Goal: Navigation & Orientation: Find specific page/section

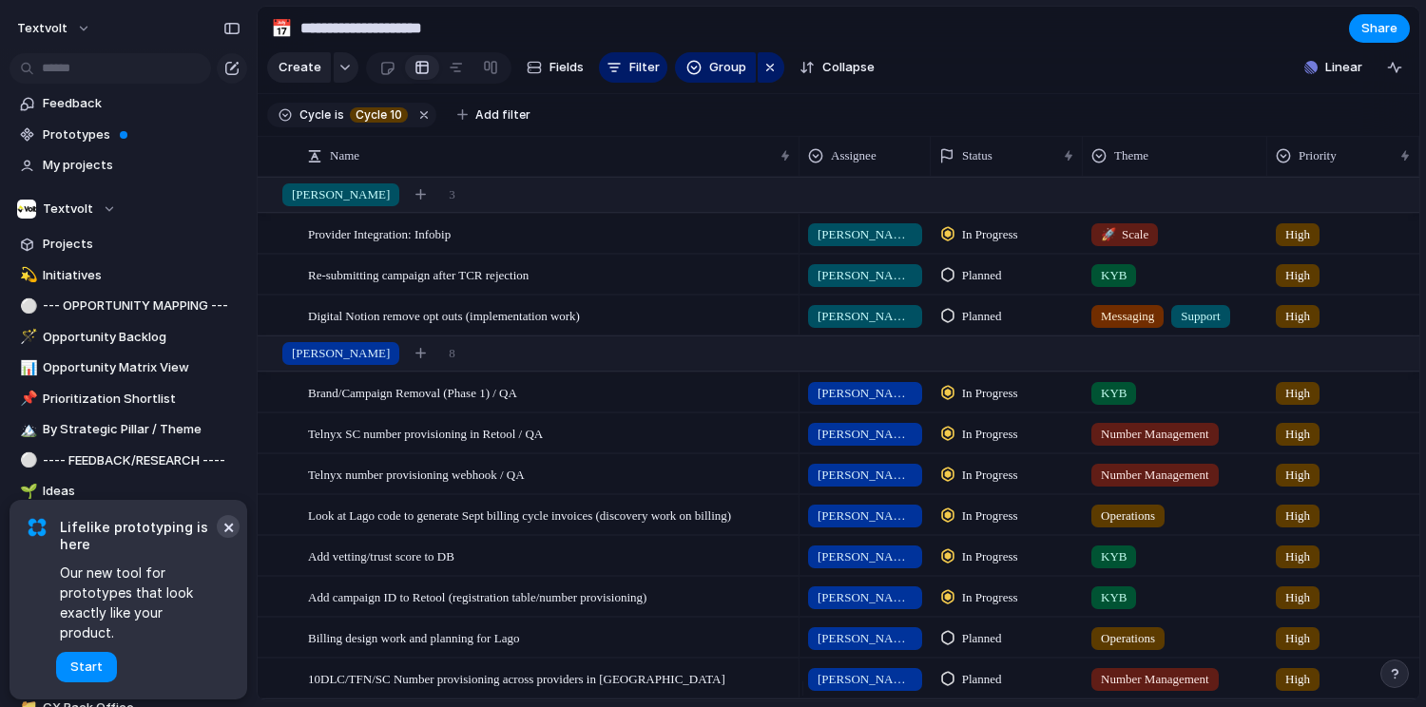
click at [223, 538] on button "×" at bounding box center [228, 526] width 23 height 23
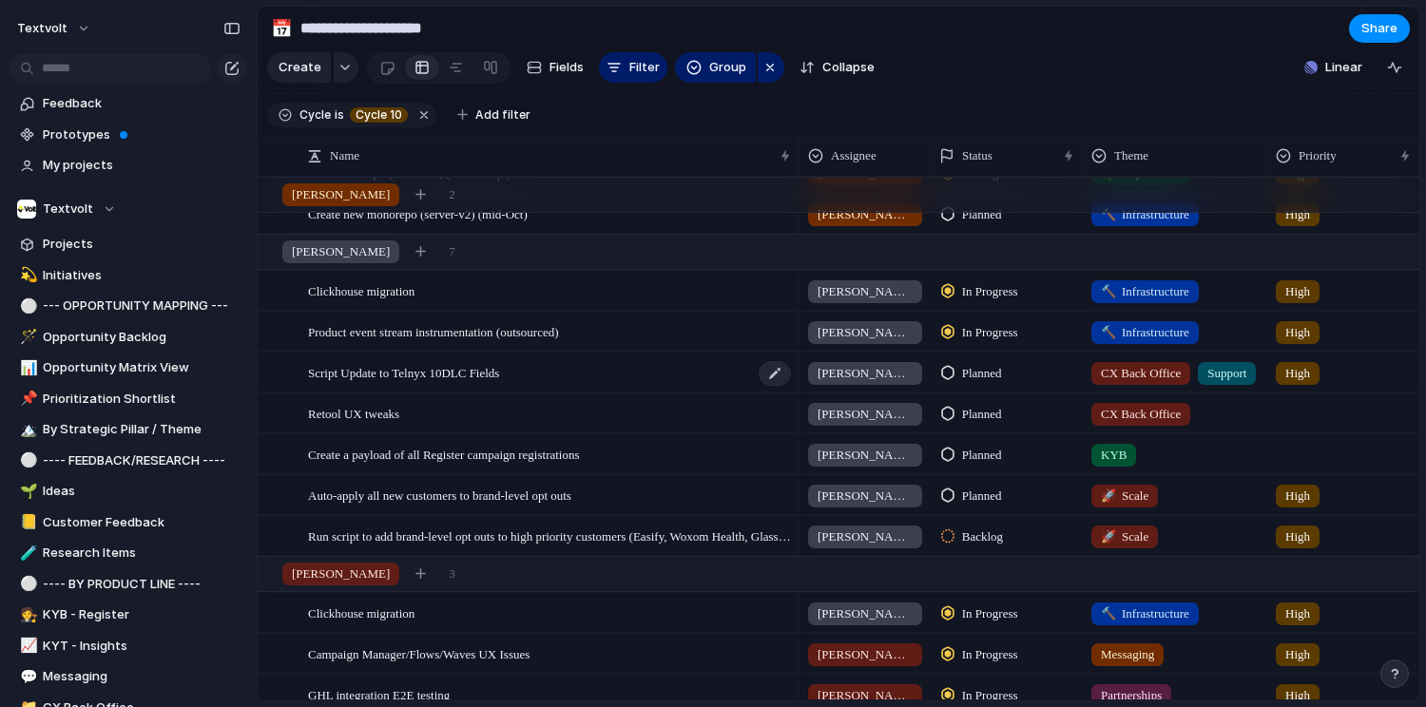
scroll to position [585, 0]
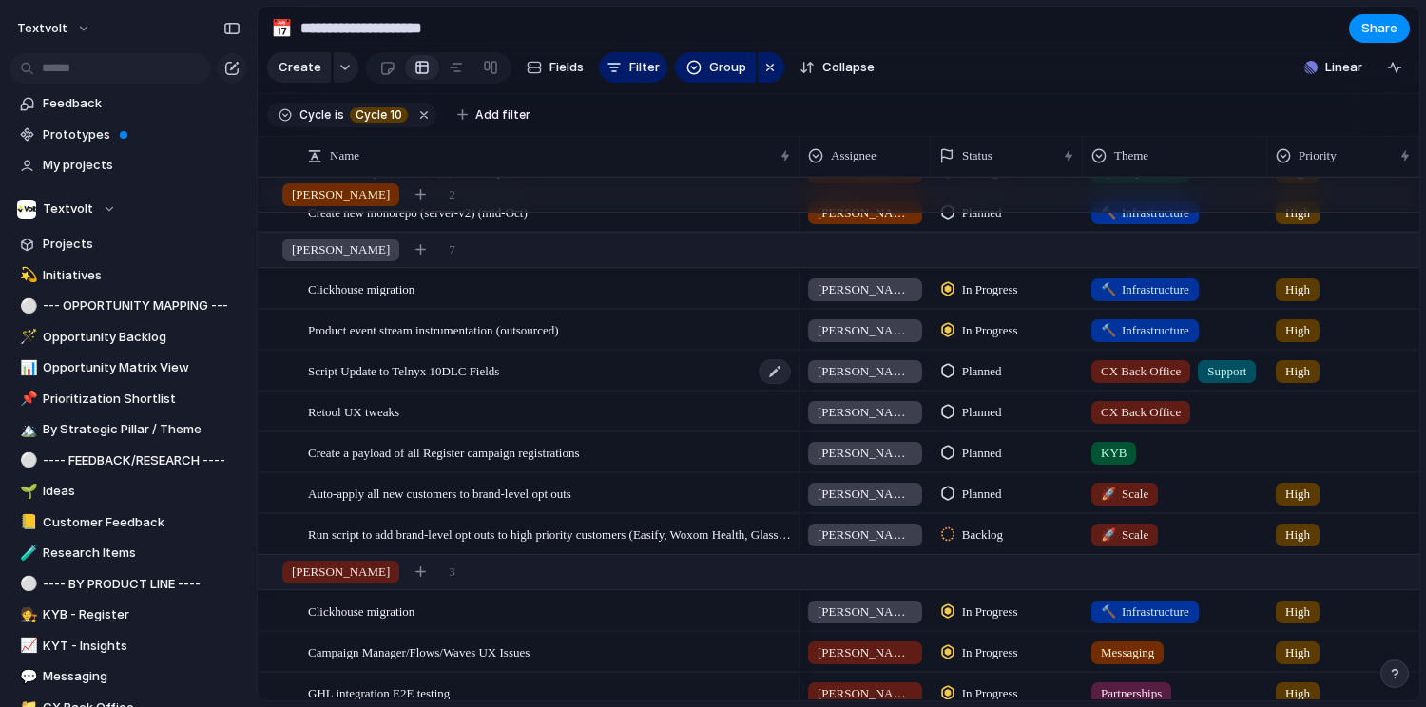
click at [399, 381] on span "Script Update to Telnyx 10DLC Fields" at bounding box center [403, 370] width 191 height 22
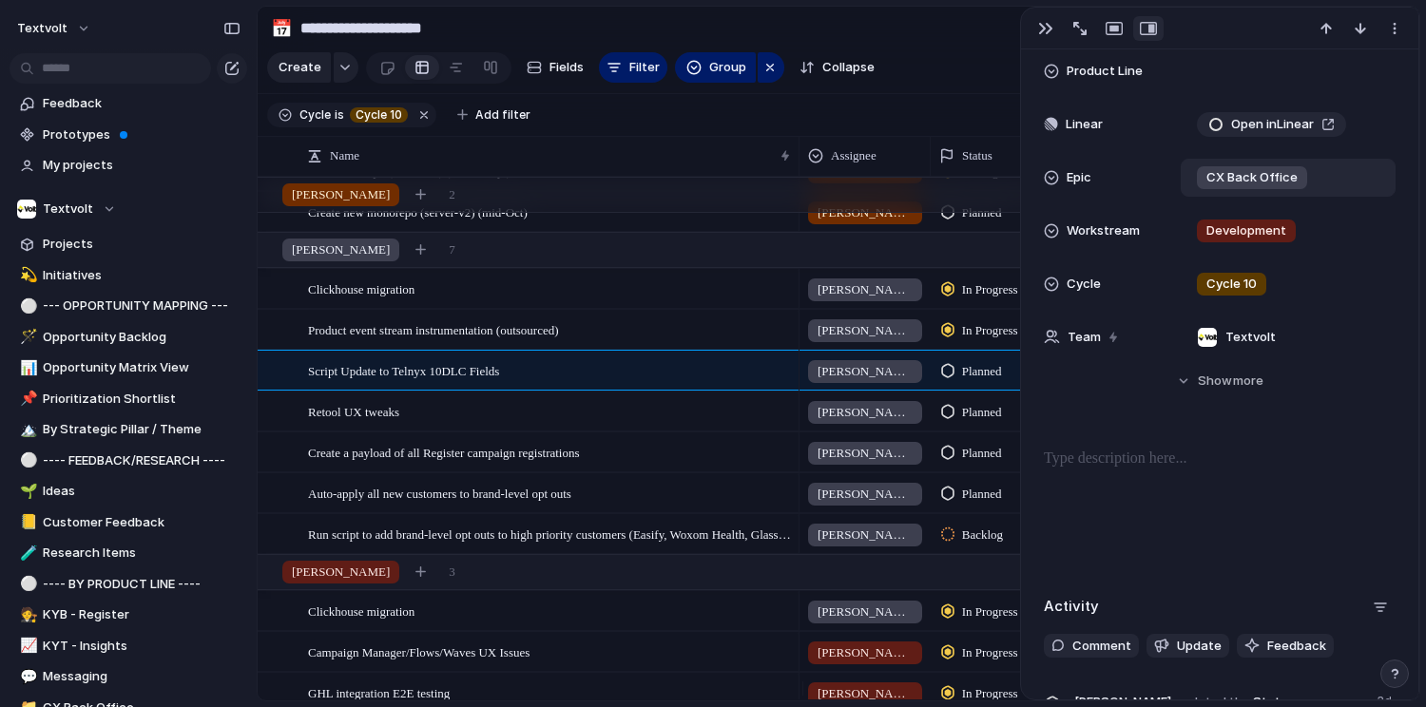
scroll to position [468, 0]
click at [631, 429] on div "Retool UX tweaks" at bounding box center [550, 412] width 485 height 39
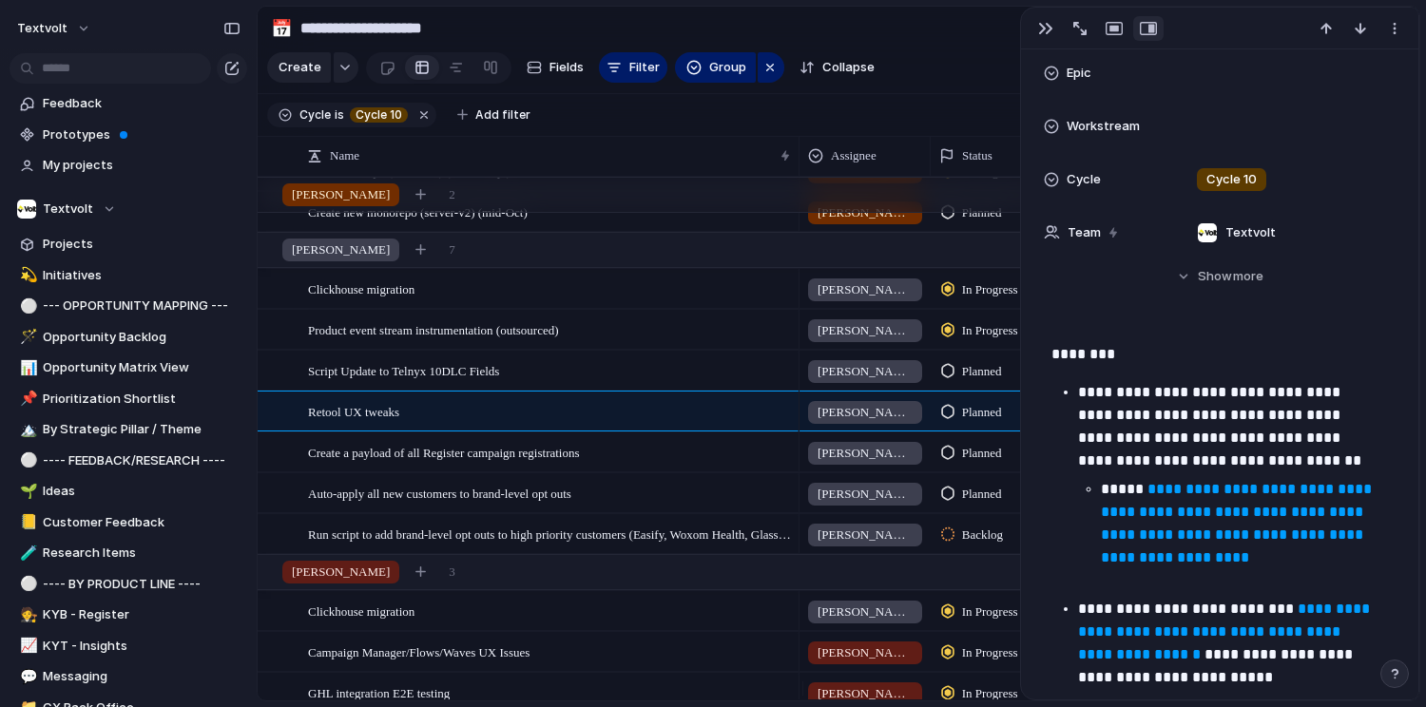
scroll to position [536, 0]
drag, startPoint x: 1038, startPoint y: 357, endPoint x: 1192, endPoint y: 404, distance: 161.2
click at [1212, 405] on div "**********" at bounding box center [1219, 354] width 399 height 694
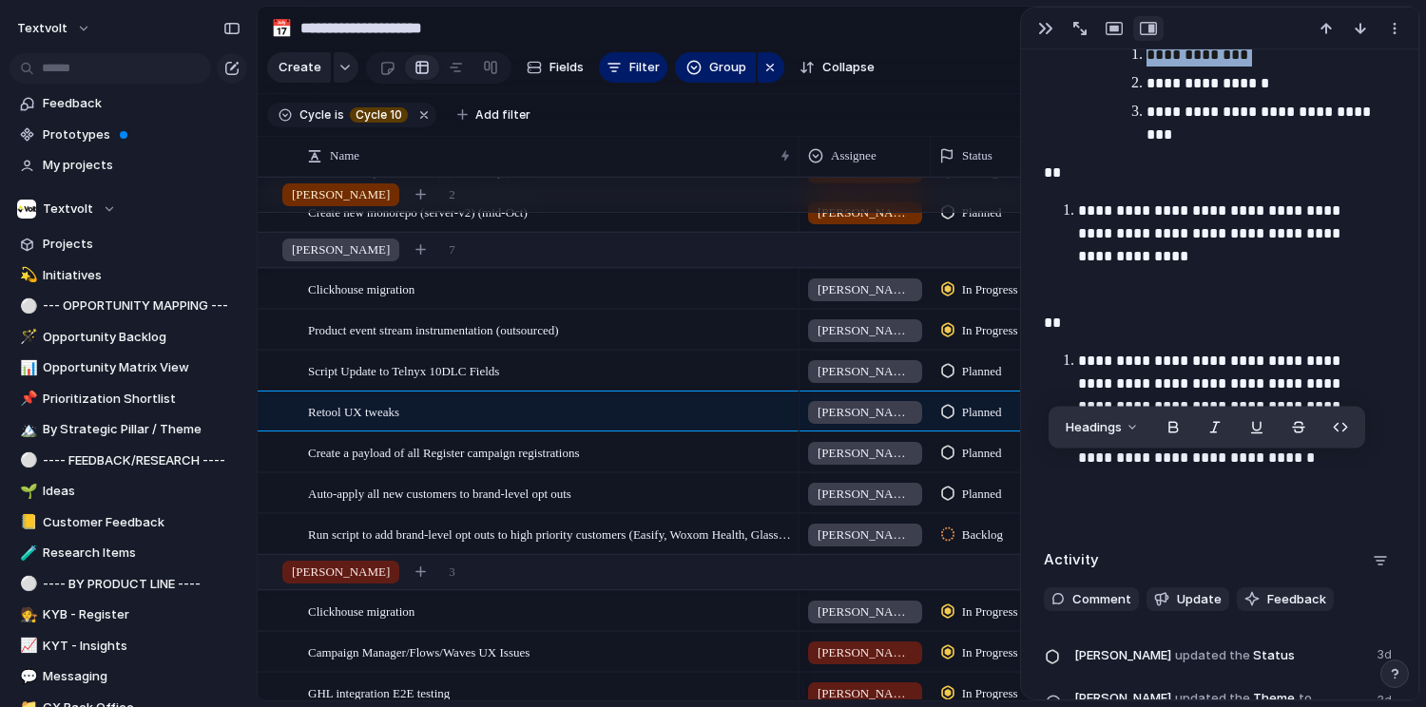
scroll to position [2003, 0]
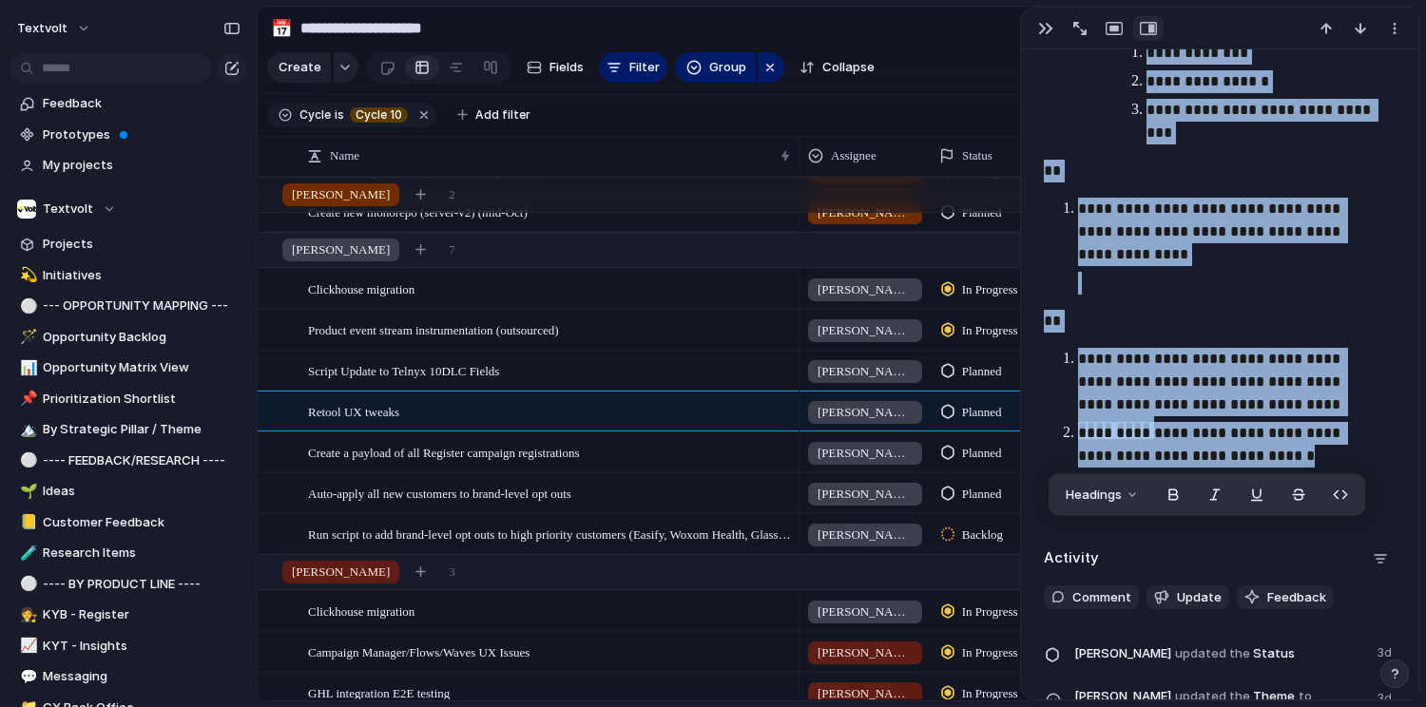
drag, startPoint x: 1045, startPoint y: 354, endPoint x: 1299, endPoint y: 463, distance: 276.4
copy div "**********"
click at [449, 504] on span "Auto-apply all new customers to brand-level opt outs" at bounding box center [439, 493] width 263 height 22
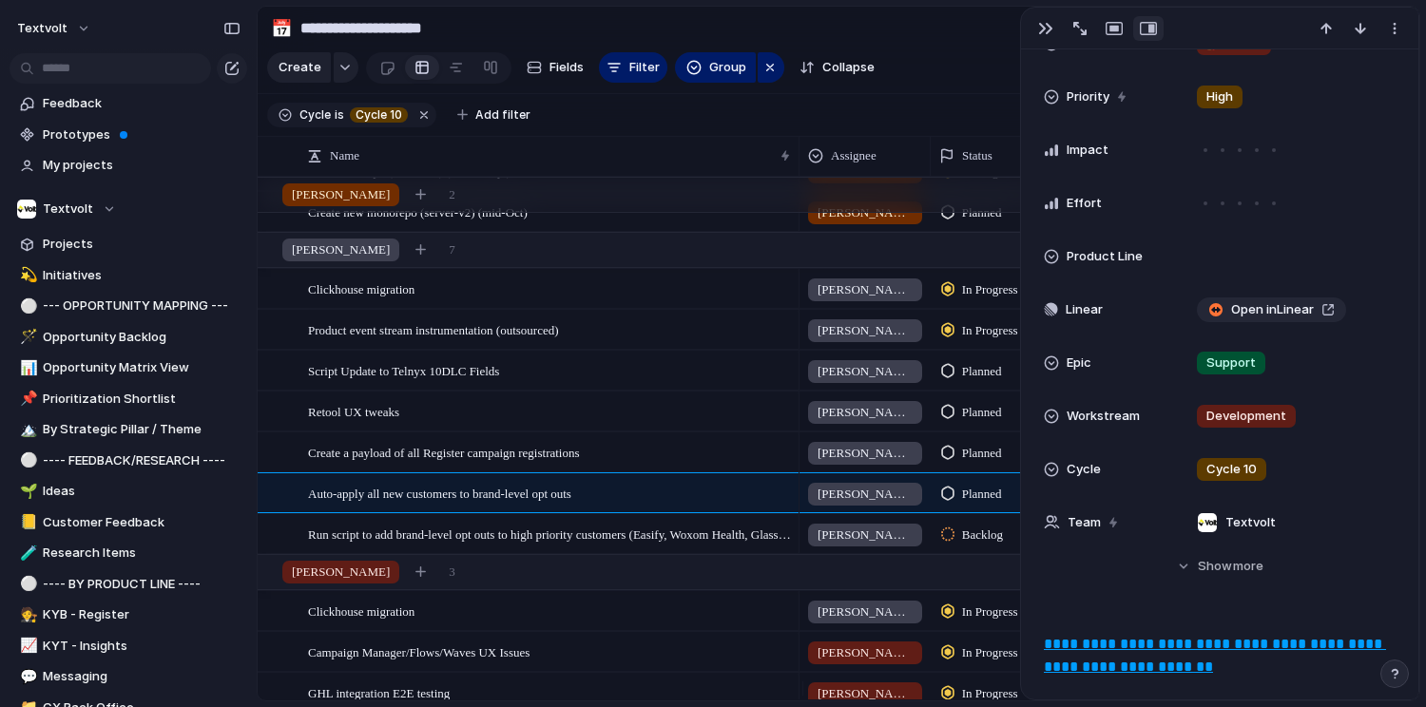
scroll to position [496, 0]
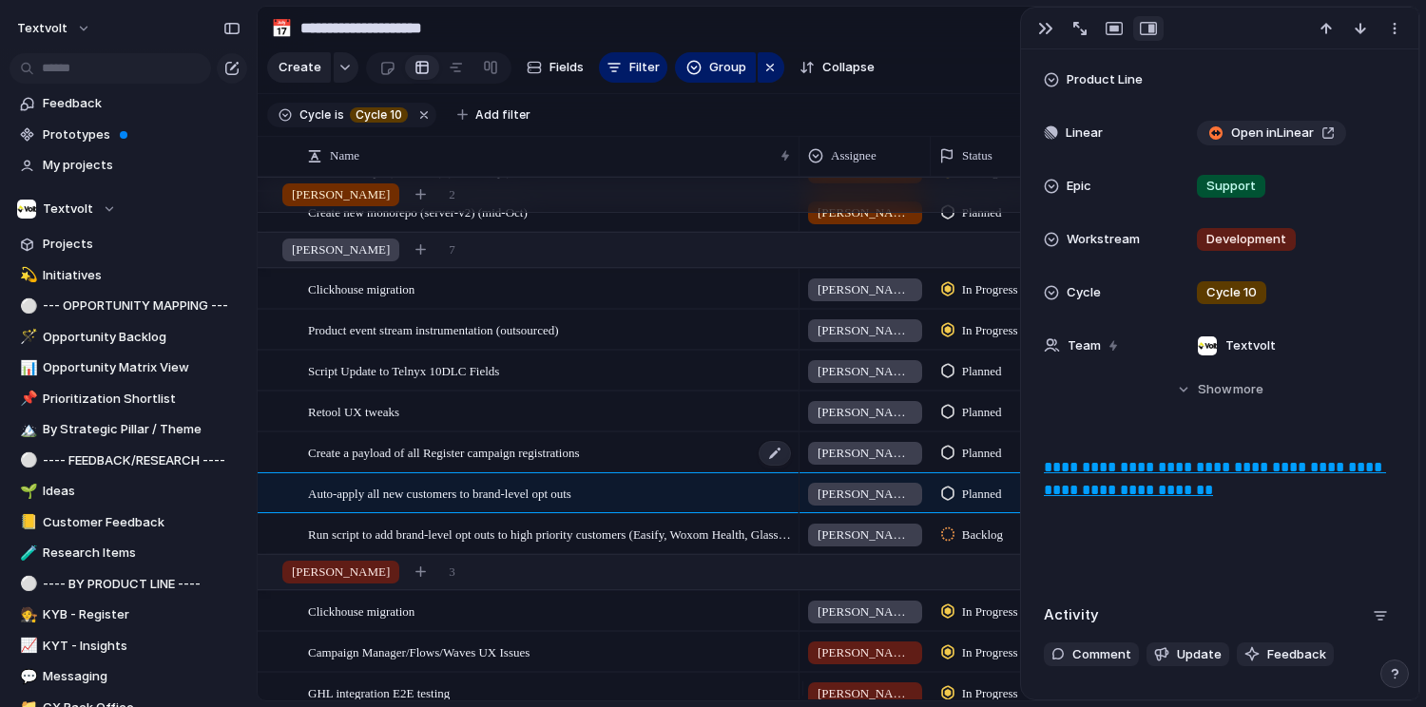
click at [495, 463] on span "Create a payload of all Register campaign registrations" at bounding box center [444, 452] width 272 height 22
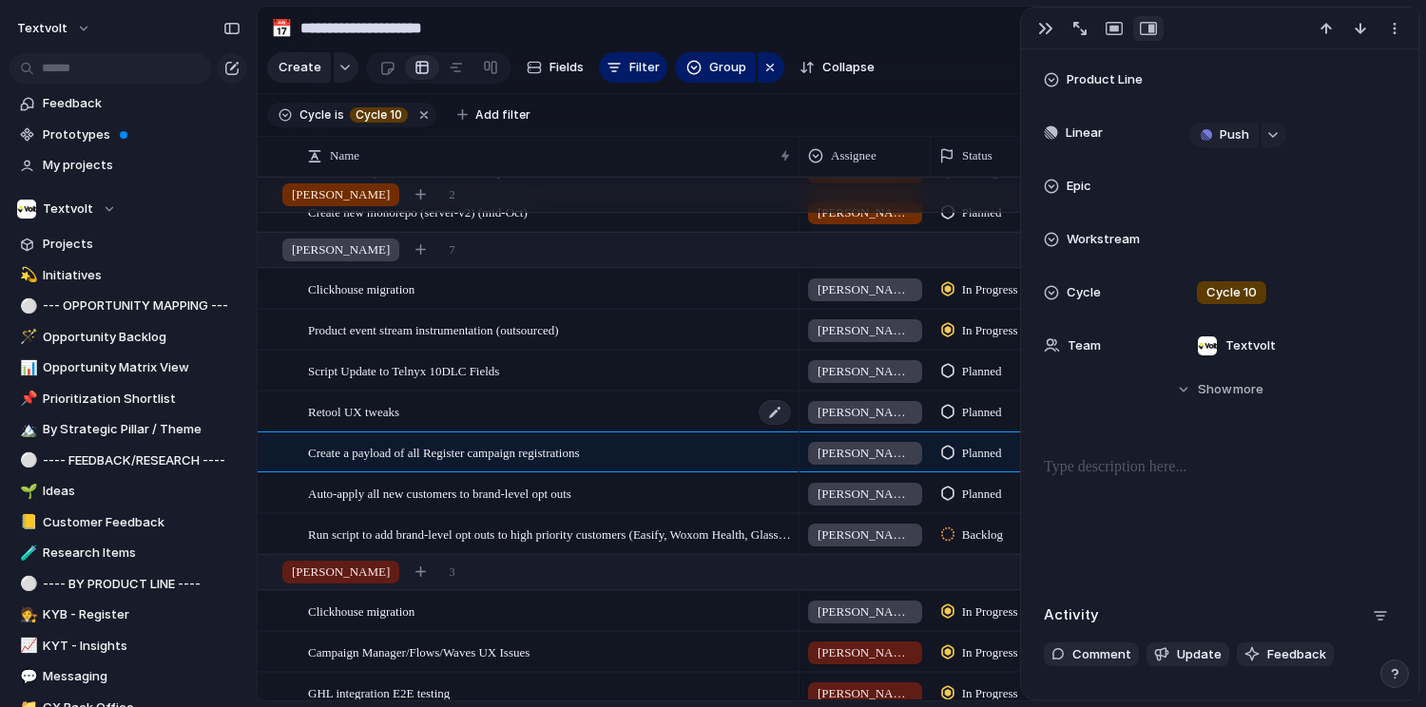
click at [473, 426] on div "Retool UX tweaks" at bounding box center [550, 412] width 485 height 39
type textarea "**********"
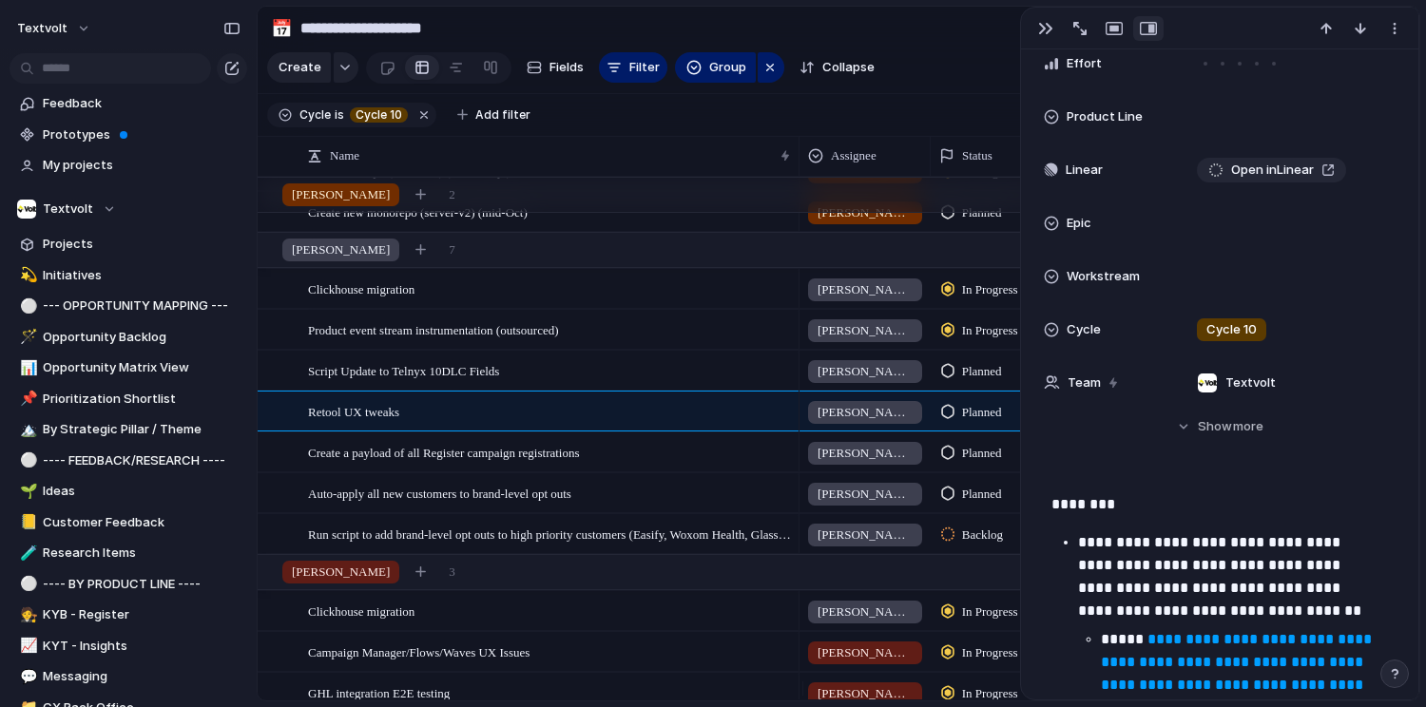
scroll to position [384, 0]
click at [1095, 170] on span "Linear" at bounding box center [1084, 172] width 37 height 19
click at [1162, 177] on div "Linear" at bounding box center [1105, 172] width 122 height 19
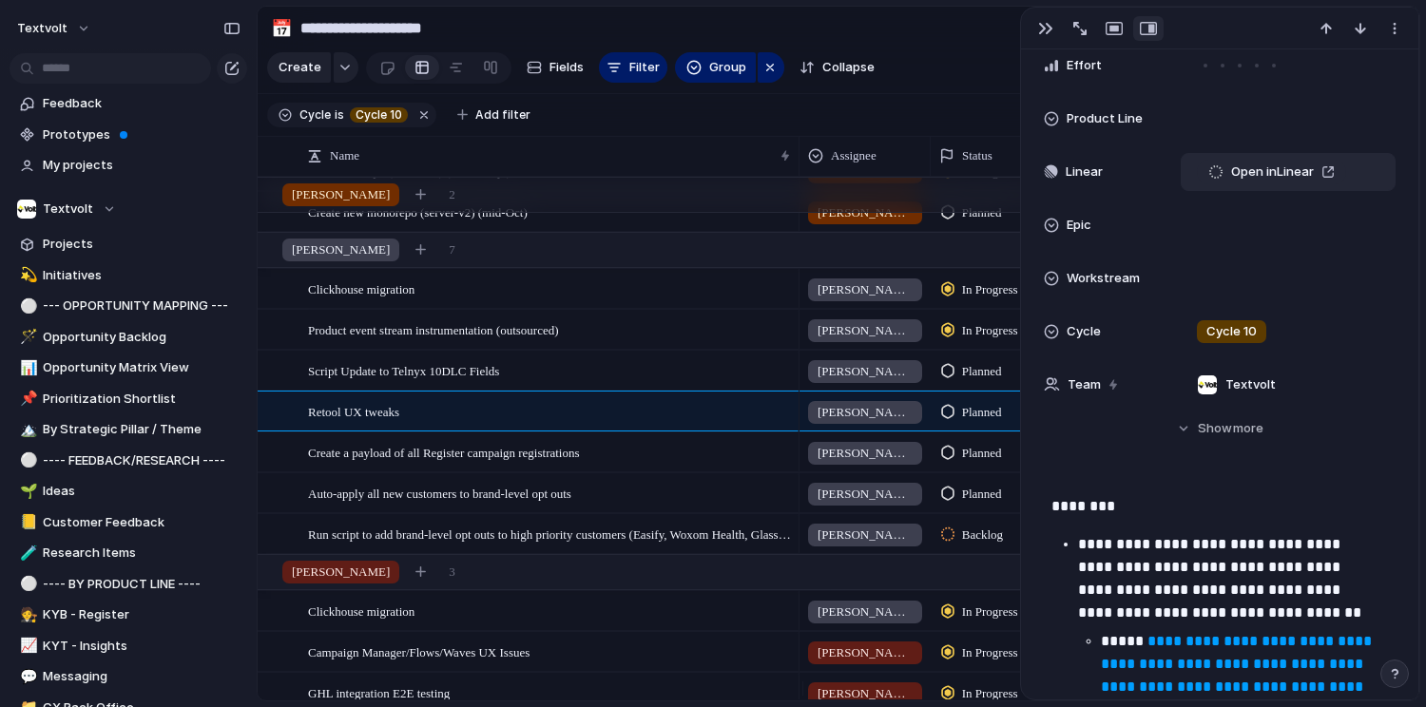
click at [1380, 176] on div "Open in Linear" at bounding box center [1288, 172] width 215 height 38
click at [1368, 176] on div "Open in Linear" at bounding box center [1288, 172] width 198 height 21
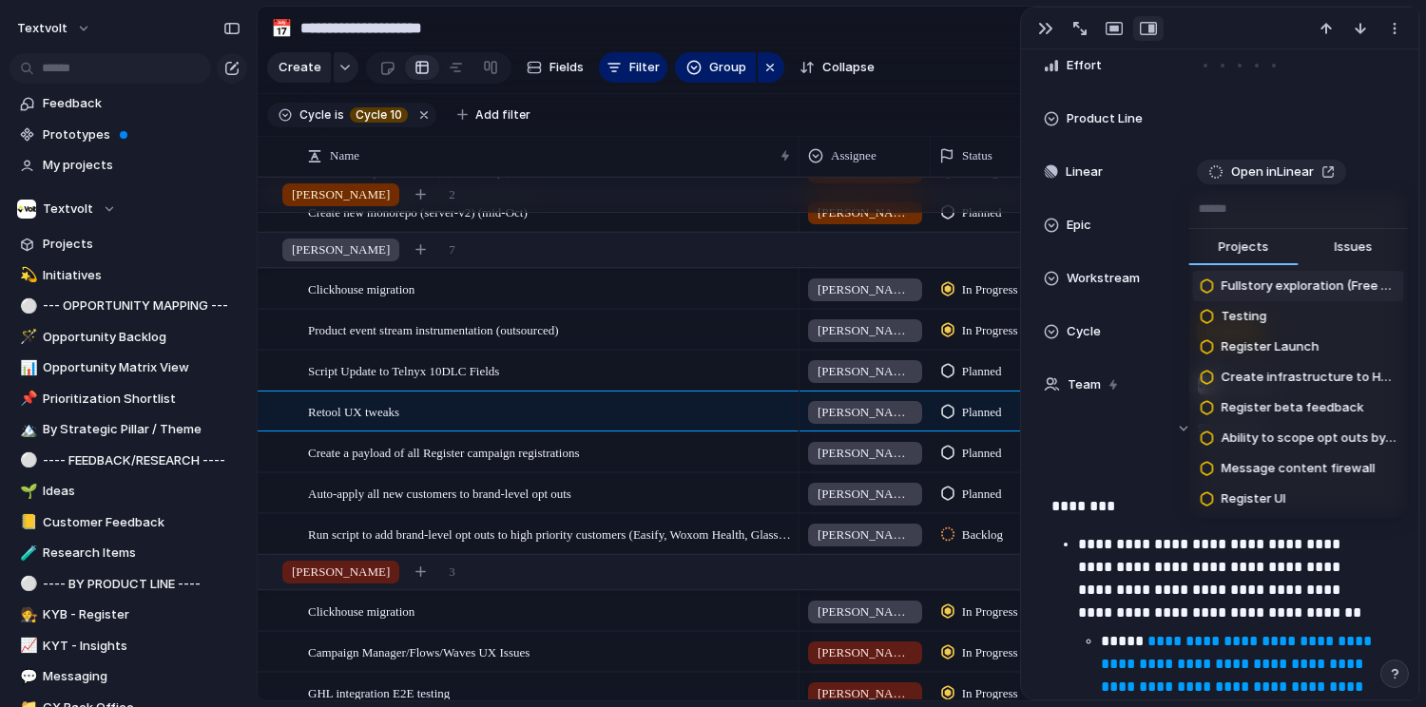
click at [1350, 245] on span "Issues" at bounding box center [1353, 247] width 38 height 19
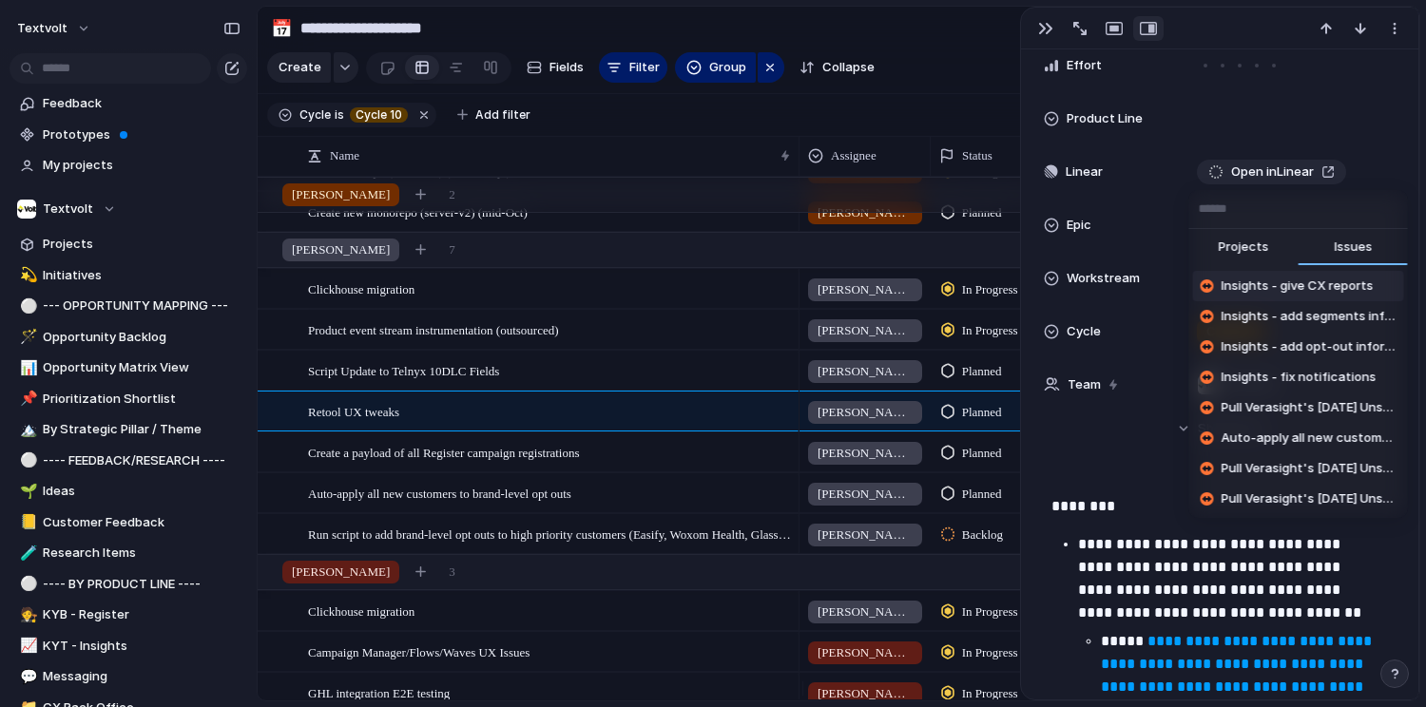
click at [1296, 210] on input "text" at bounding box center [1298, 209] width 219 height 38
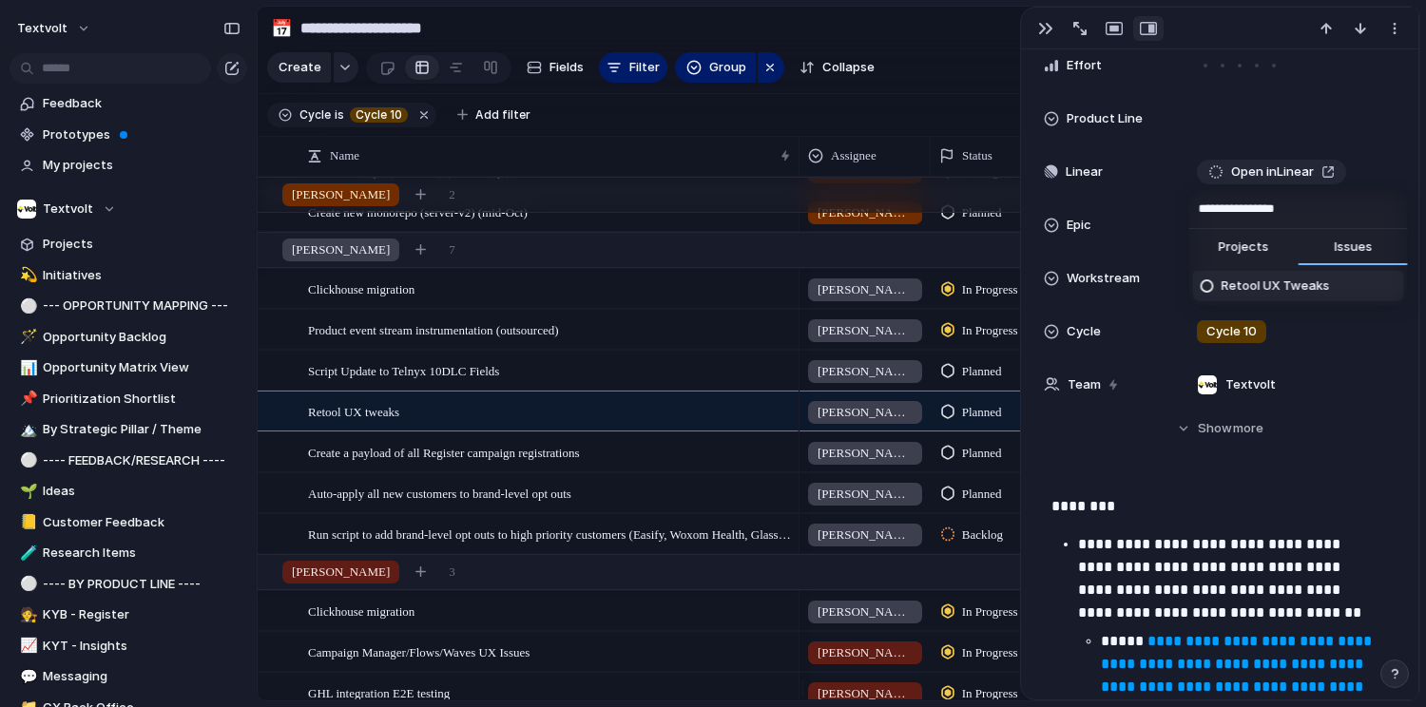
type input "**********"
click at [1275, 287] on span "Retool UX Tweaks" at bounding box center [1276, 286] width 108 height 19
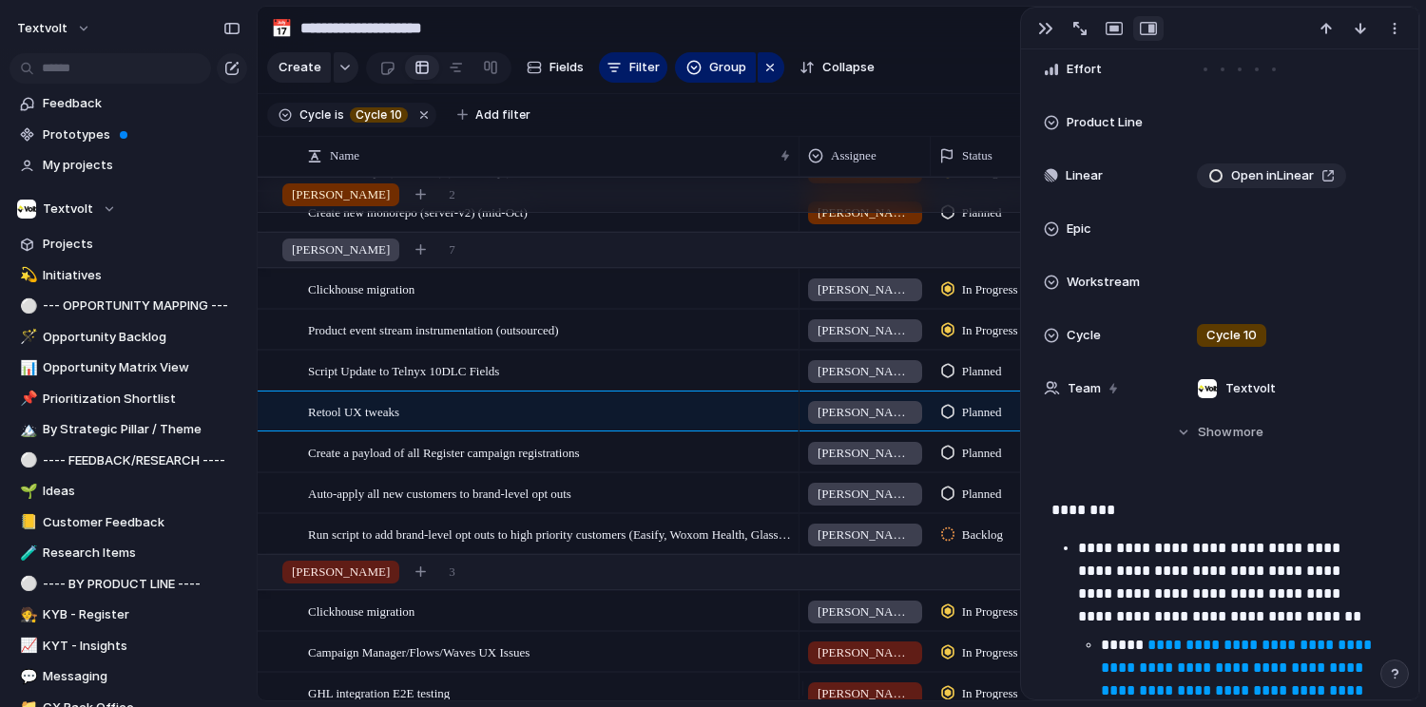
scroll to position [377, 0]
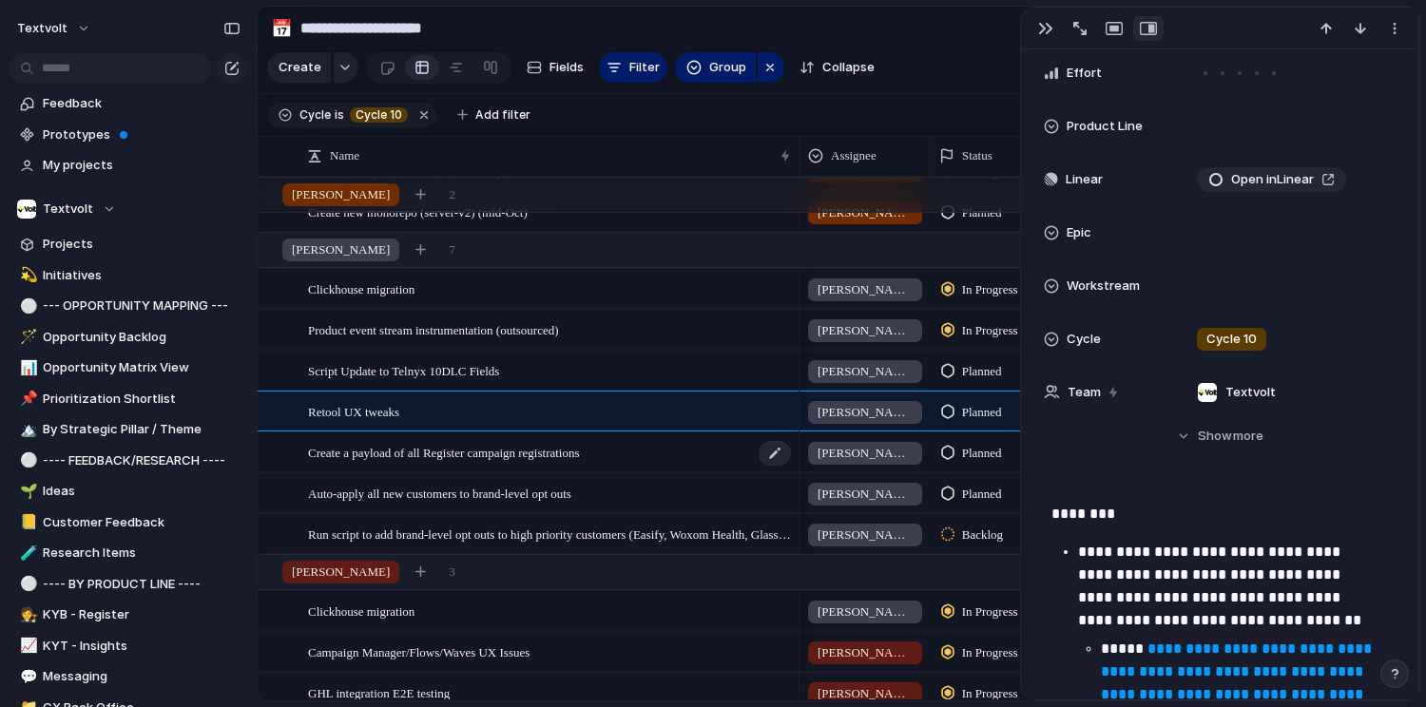
click at [459, 463] on span "Create a payload of all Register campaign registrations" at bounding box center [444, 452] width 272 height 22
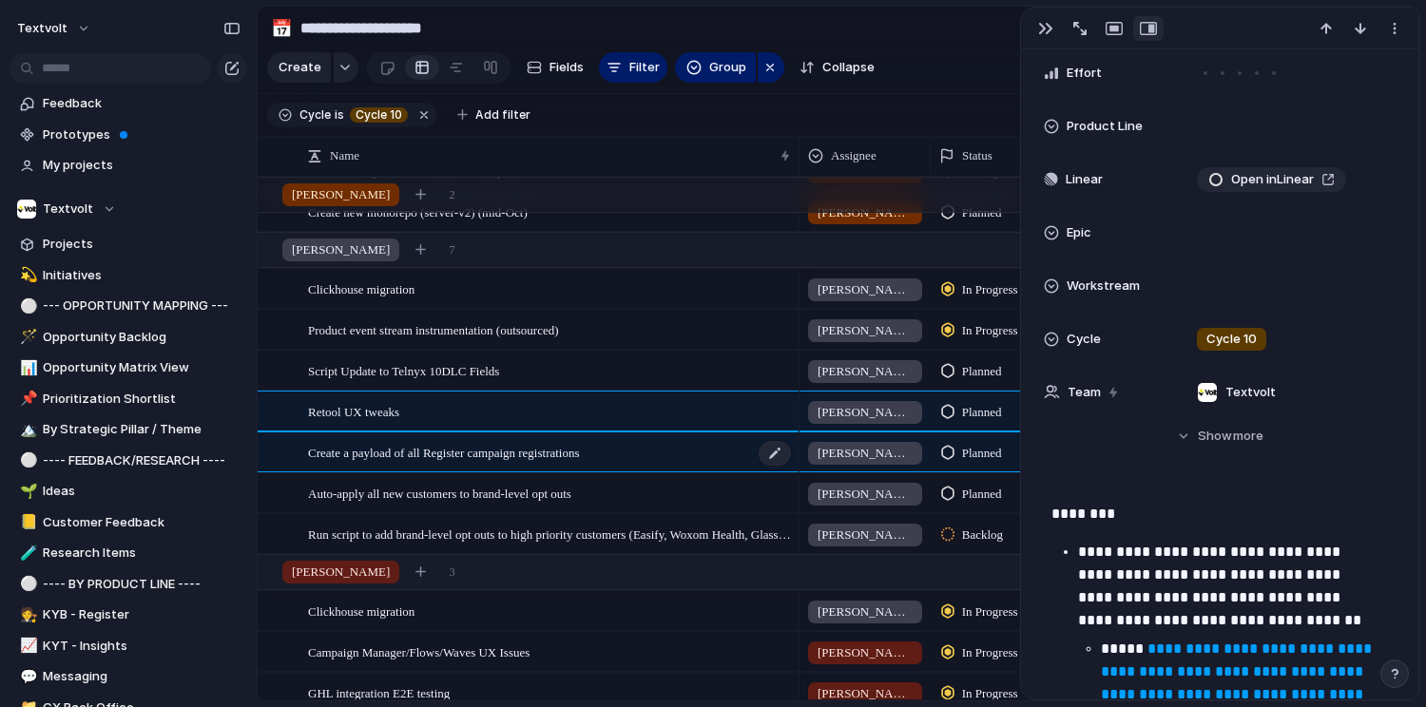
scroll to position [450, 0]
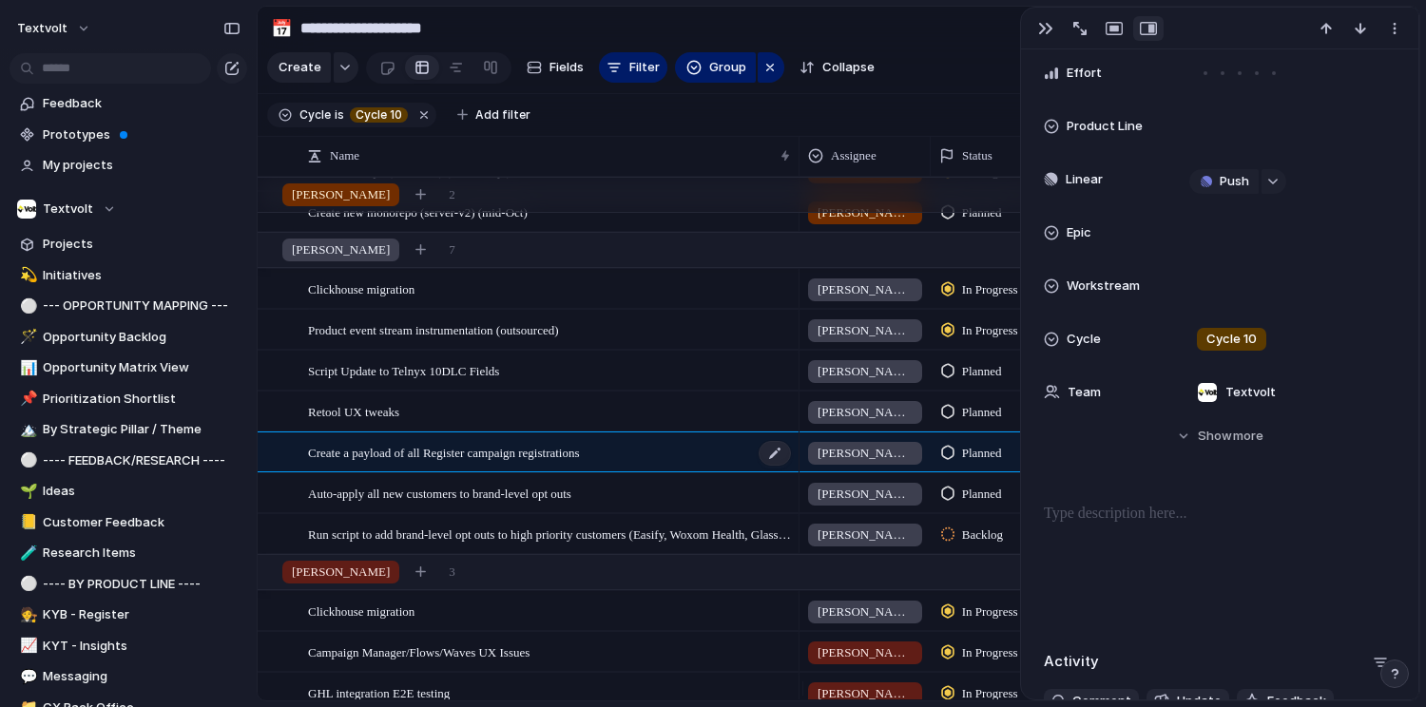
click at [481, 463] on span "Create a payload of all Register campaign registrations" at bounding box center [444, 452] width 272 height 22
click at [1214, 183] on button "Push" at bounding box center [1223, 181] width 69 height 25
click at [1200, 254] on span "Issue" at bounding box center [1196, 248] width 31 height 19
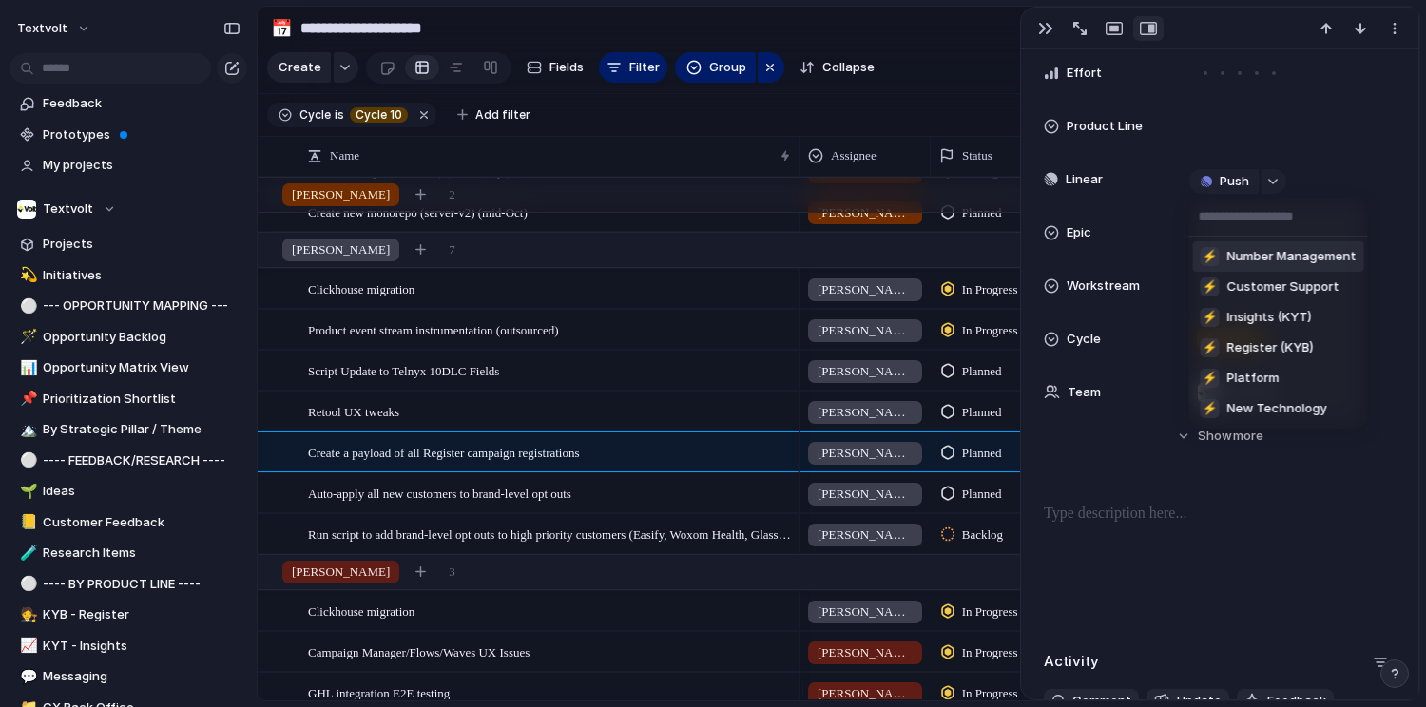
click at [1344, 168] on div "⚡ Number Management ⚡ Customer Support ⚡ Insights (KYT) ⚡ Register (KYB) ⚡ Plat…" at bounding box center [713, 353] width 1426 height 707
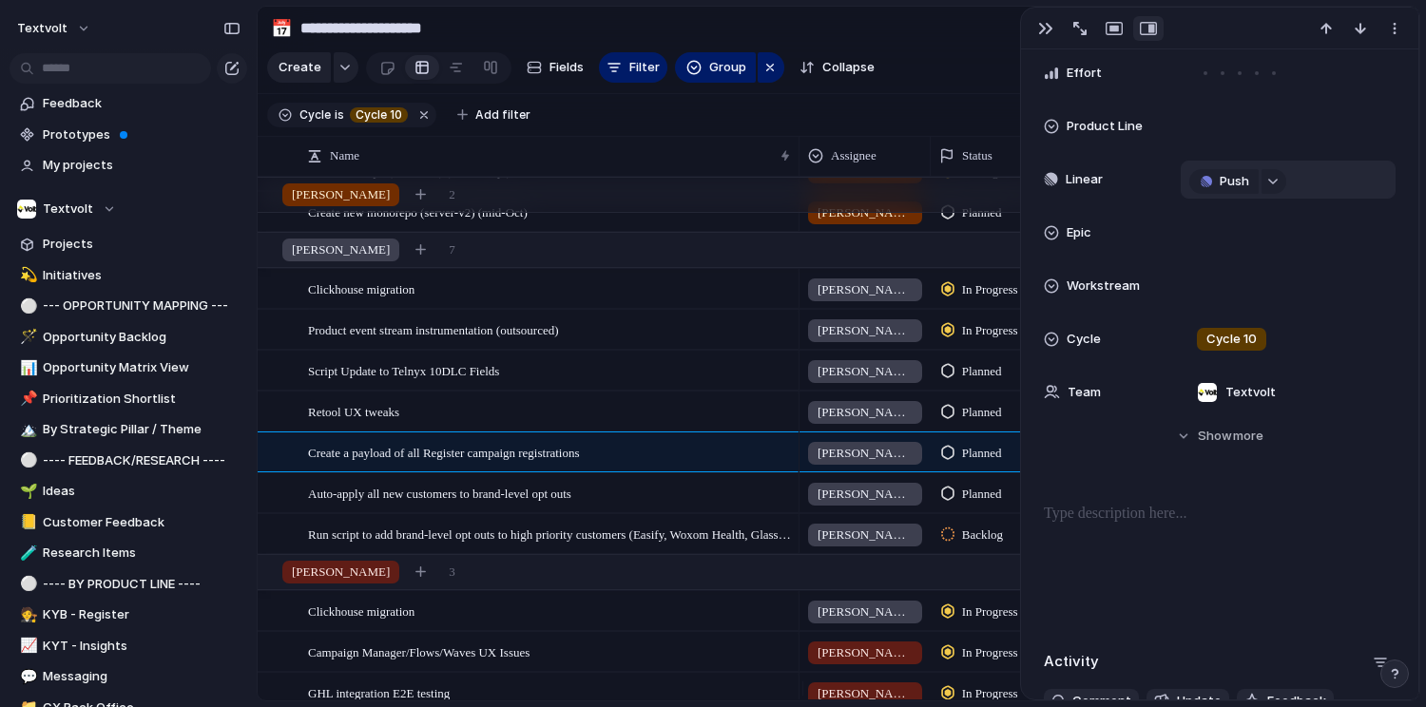
click at [1325, 181] on div "Push" at bounding box center [1288, 179] width 198 height 21
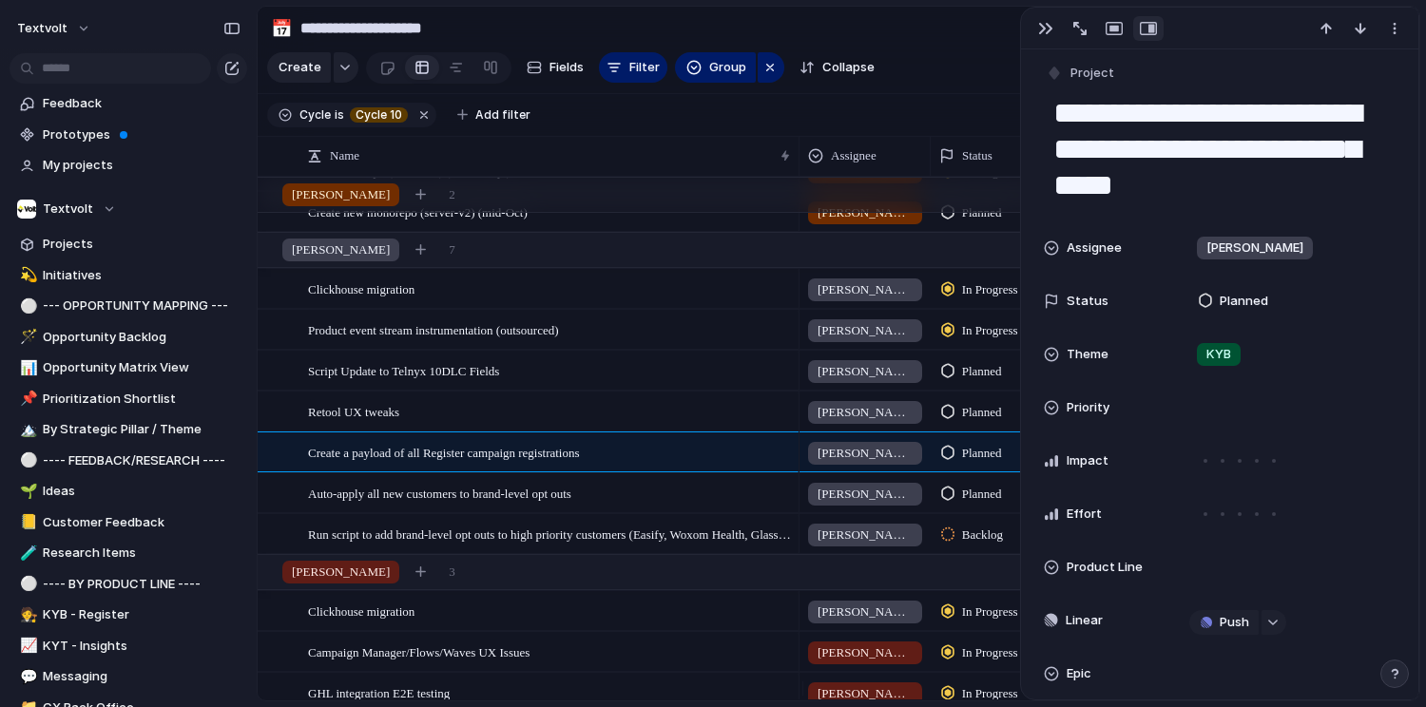
scroll to position [0, 0]
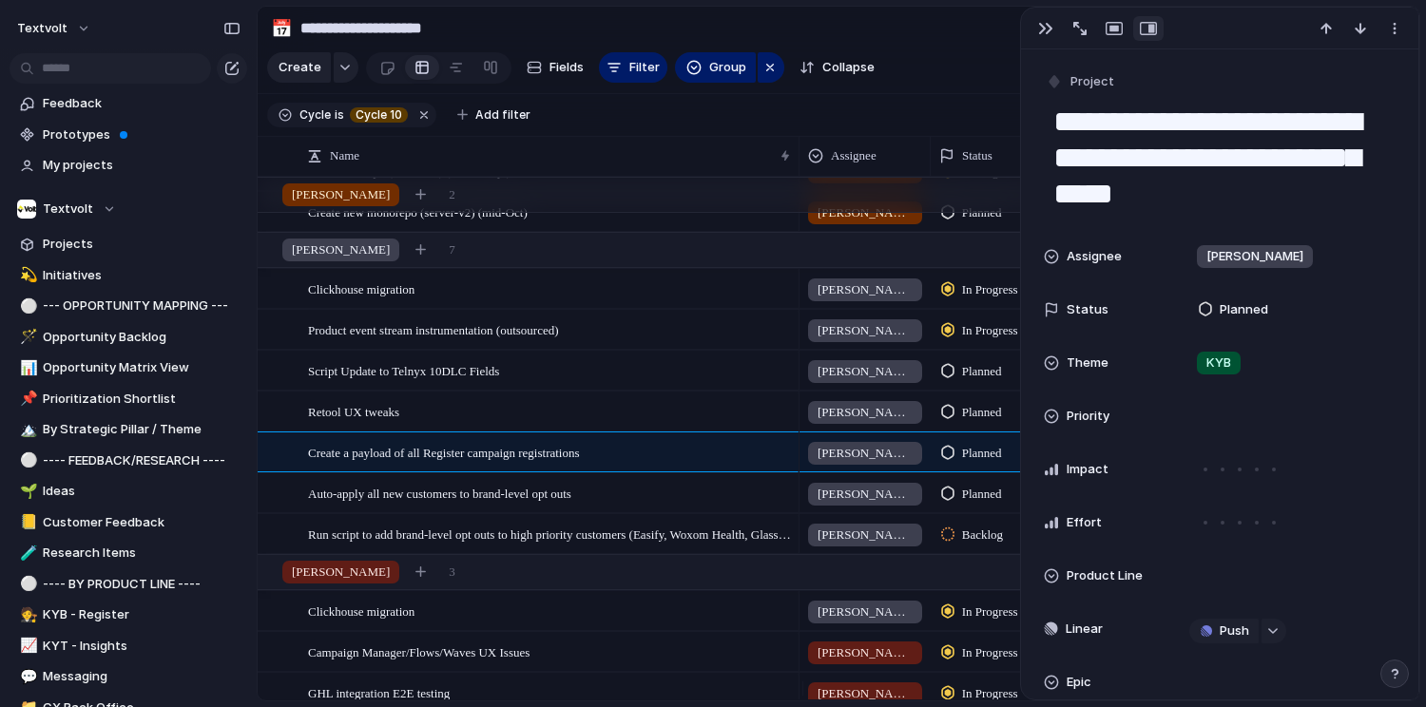
drag, startPoint x: 1227, startPoint y: 200, endPoint x: 1011, endPoint y: 106, distance: 235.5
click at [1011, 106] on main "**********" at bounding box center [839, 354] width 1164 height 696
click at [537, 504] on span "Auto-apply all new customers to brand-level opt outs" at bounding box center [439, 493] width 263 height 22
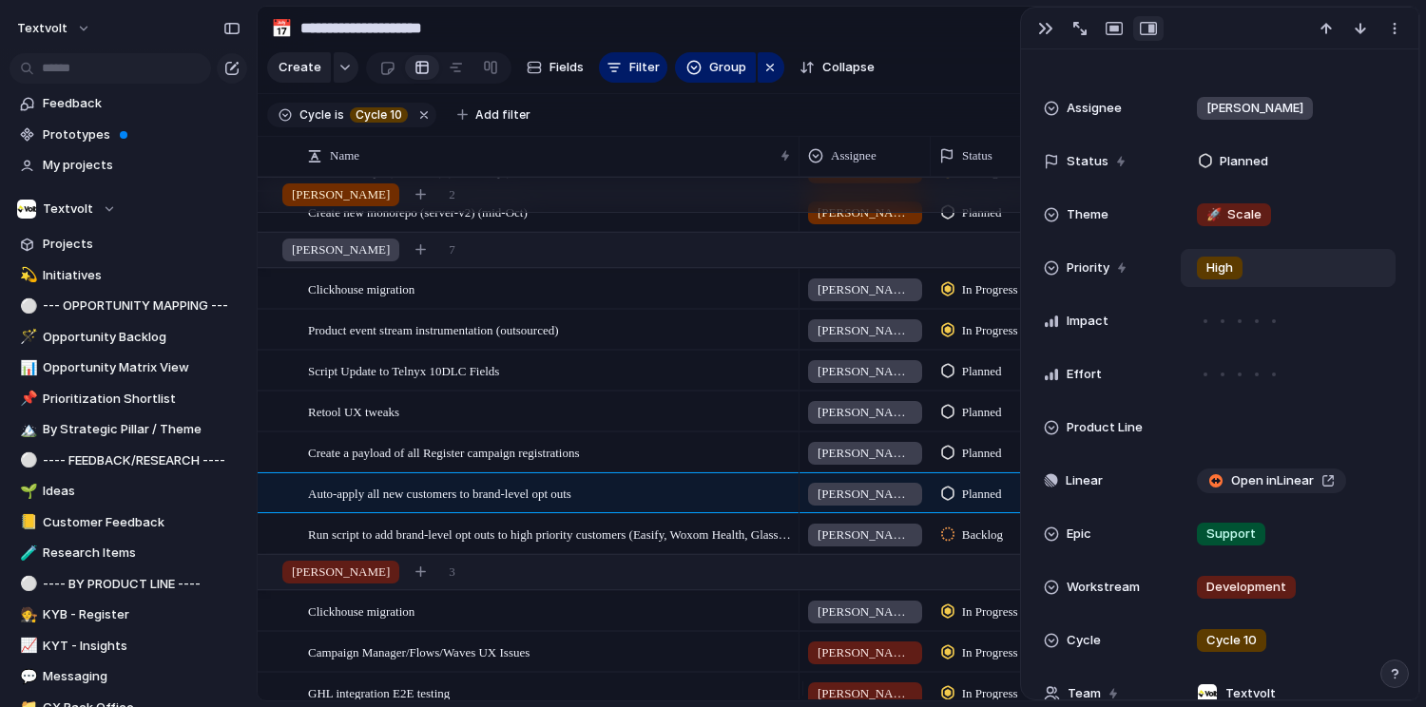
scroll to position [155, 0]
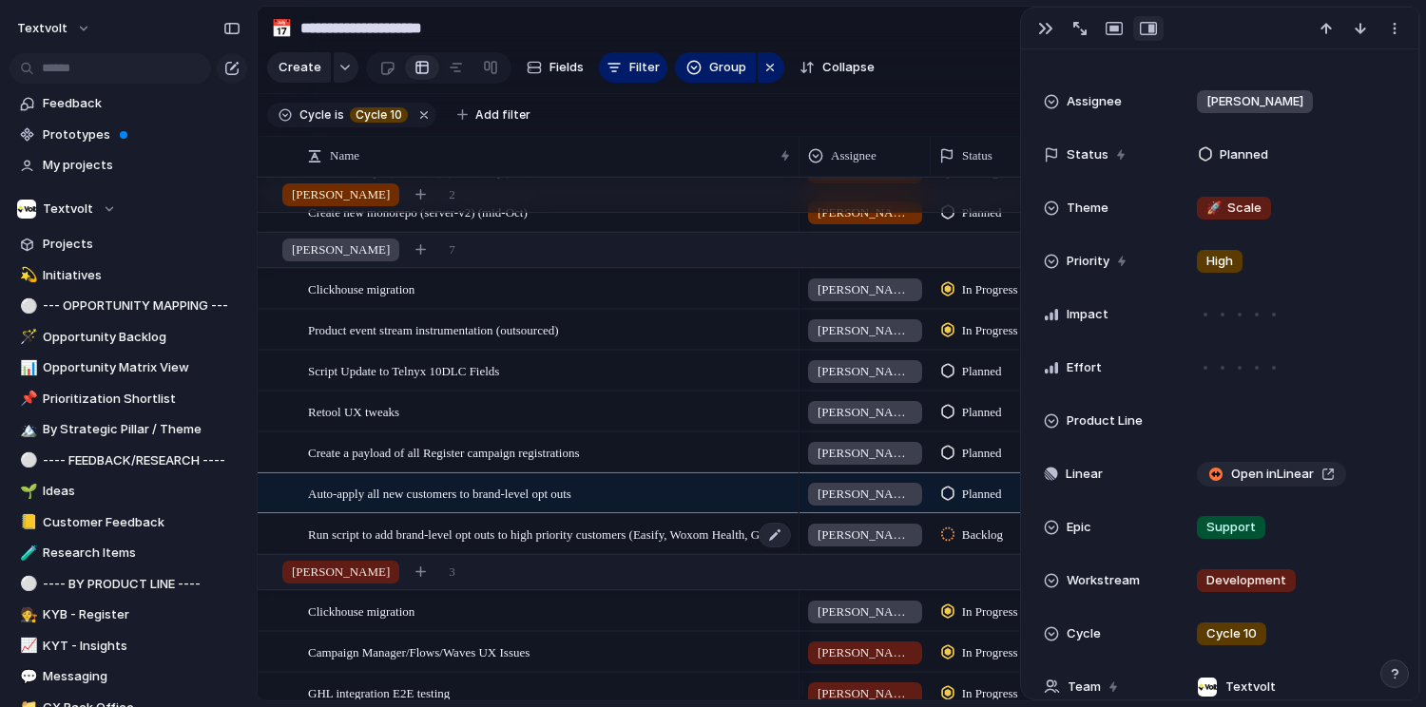
click at [554, 545] on span "Run script to add brand-level opt outs to high priority customers (Easify, Woxo…" at bounding box center [550, 534] width 485 height 22
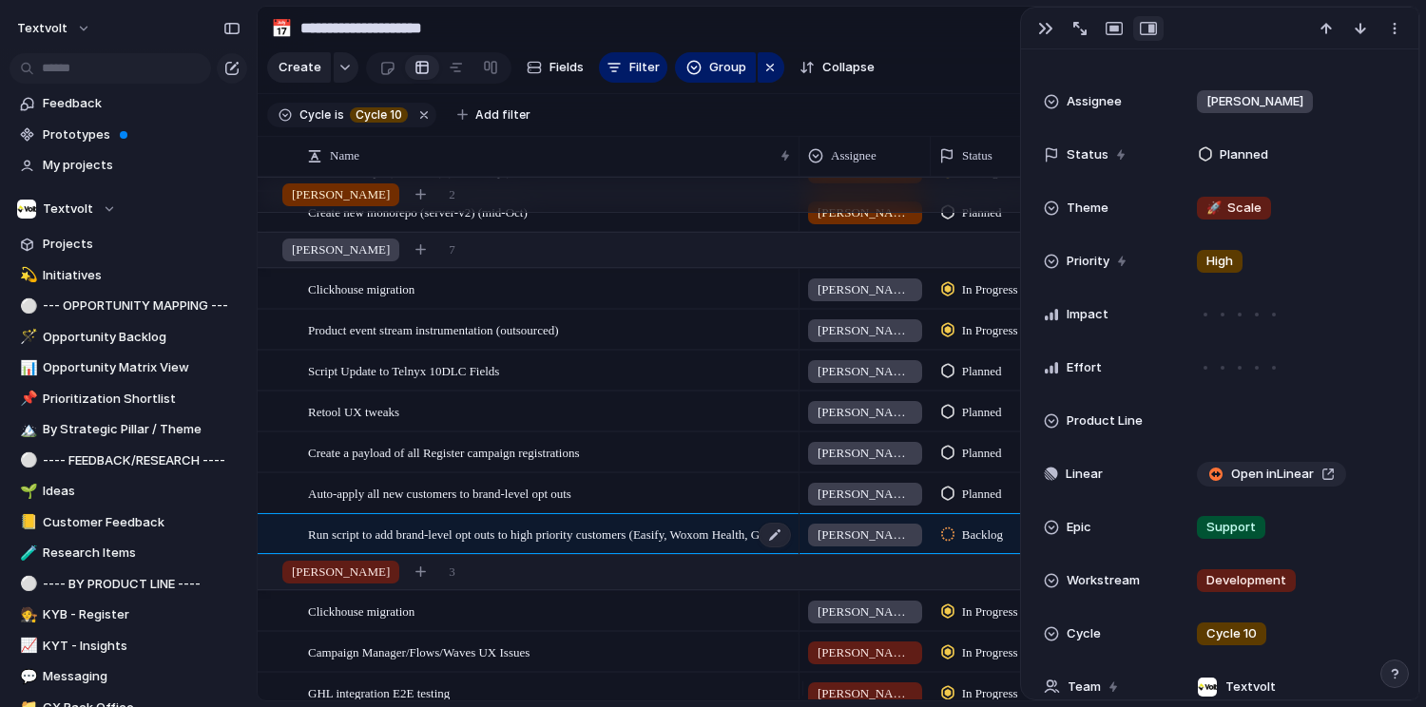
type textarea "**********"
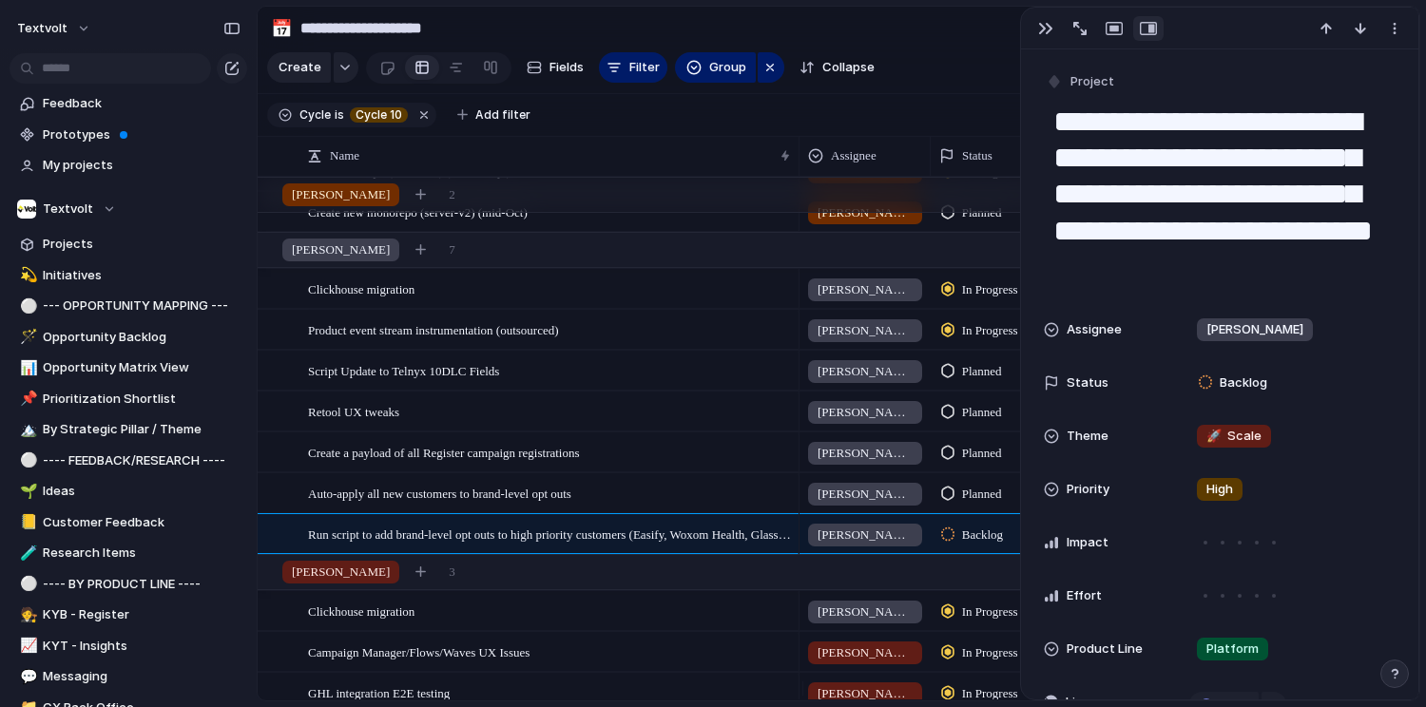
drag, startPoint x: 1257, startPoint y: 276, endPoint x: 1047, endPoint y: 118, distance: 262.8
click at [1052, 118] on textarea "**********" at bounding box center [1220, 195] width 337 height 186
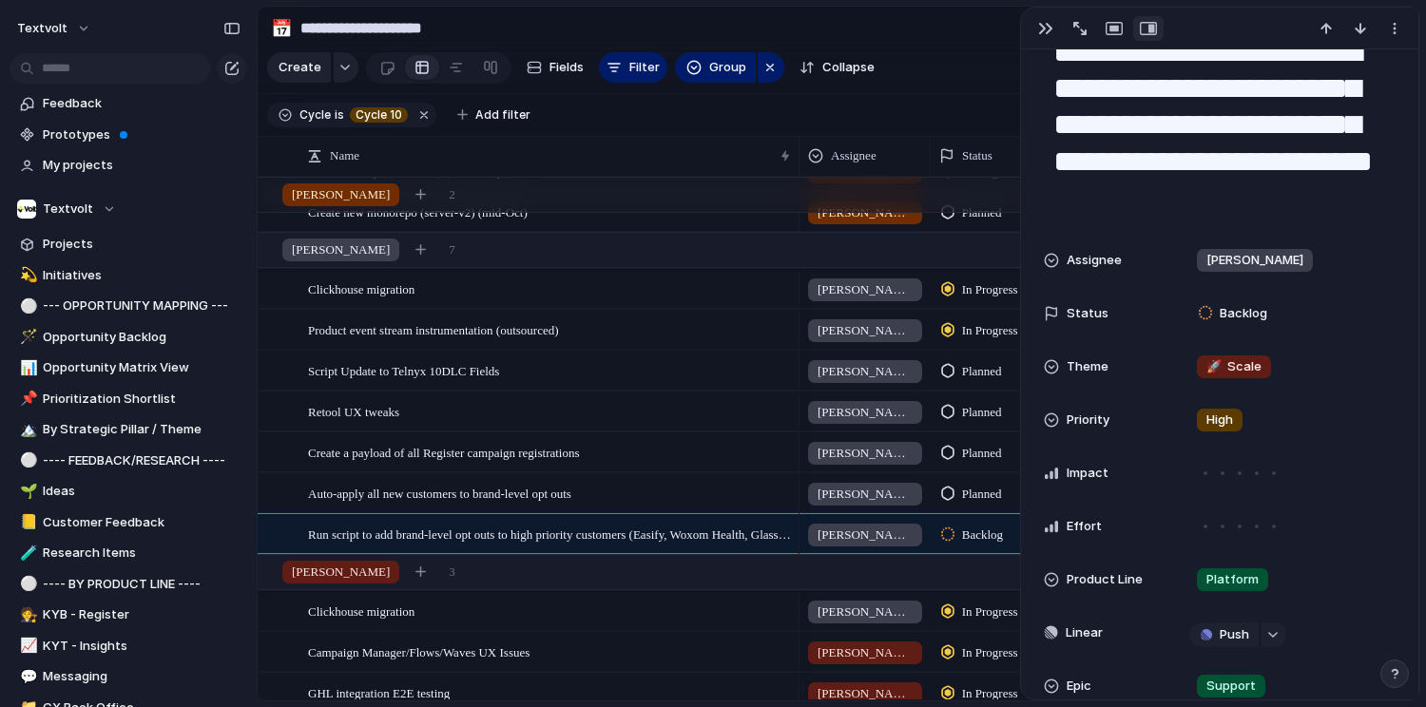
scroll to position [168, 0]
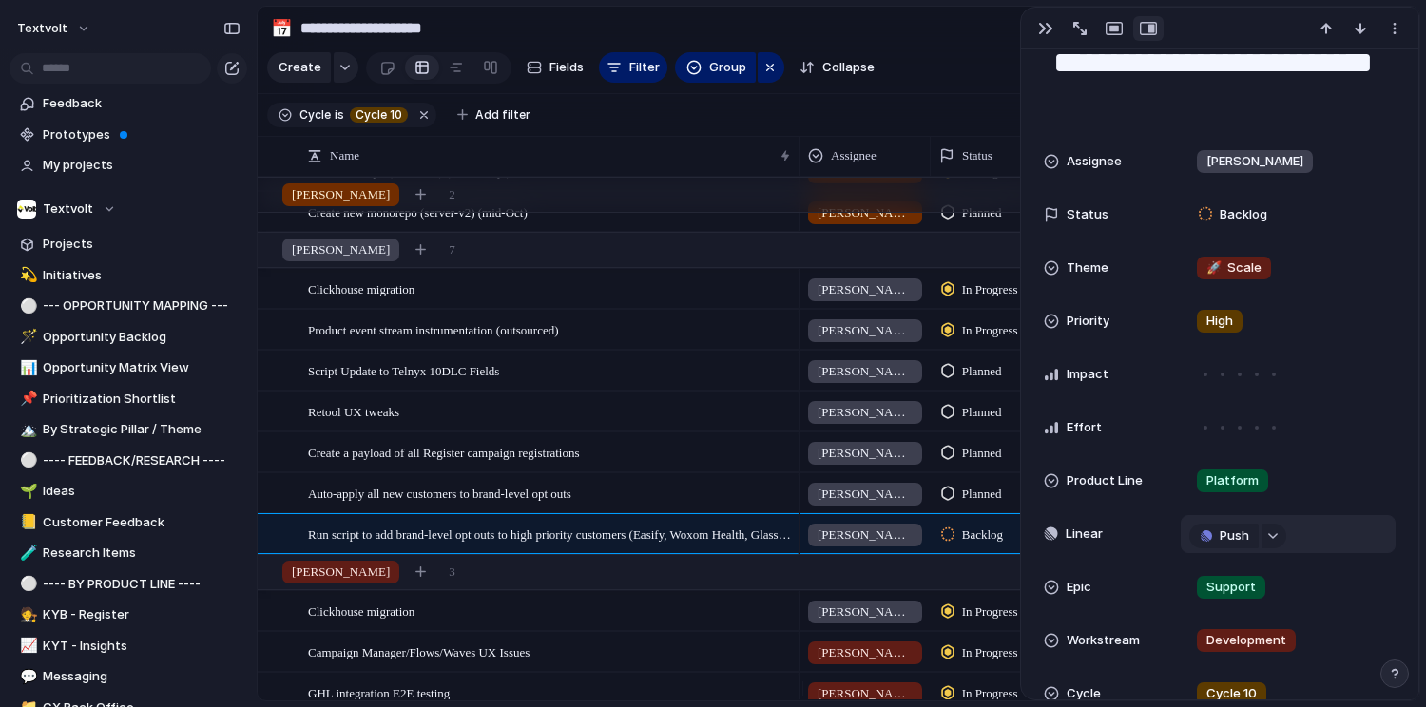
click at [1362, 529] on div "Push" at bounding box center [1288, 534] width 198 height 21
click at [1340, 535] on div "Push" at bounding box center [1288, 534] width 198 height 21
click at [1337, 531] on div "Push" at bounding box center [1288, 534] width 198 height 21
click at [1310, 534] on div "Push" at bounding box center [1288, 534] width 198 height 21
click at [1341, 533] on div "Push" at bounding box center [1288, 534] width 198 height 21
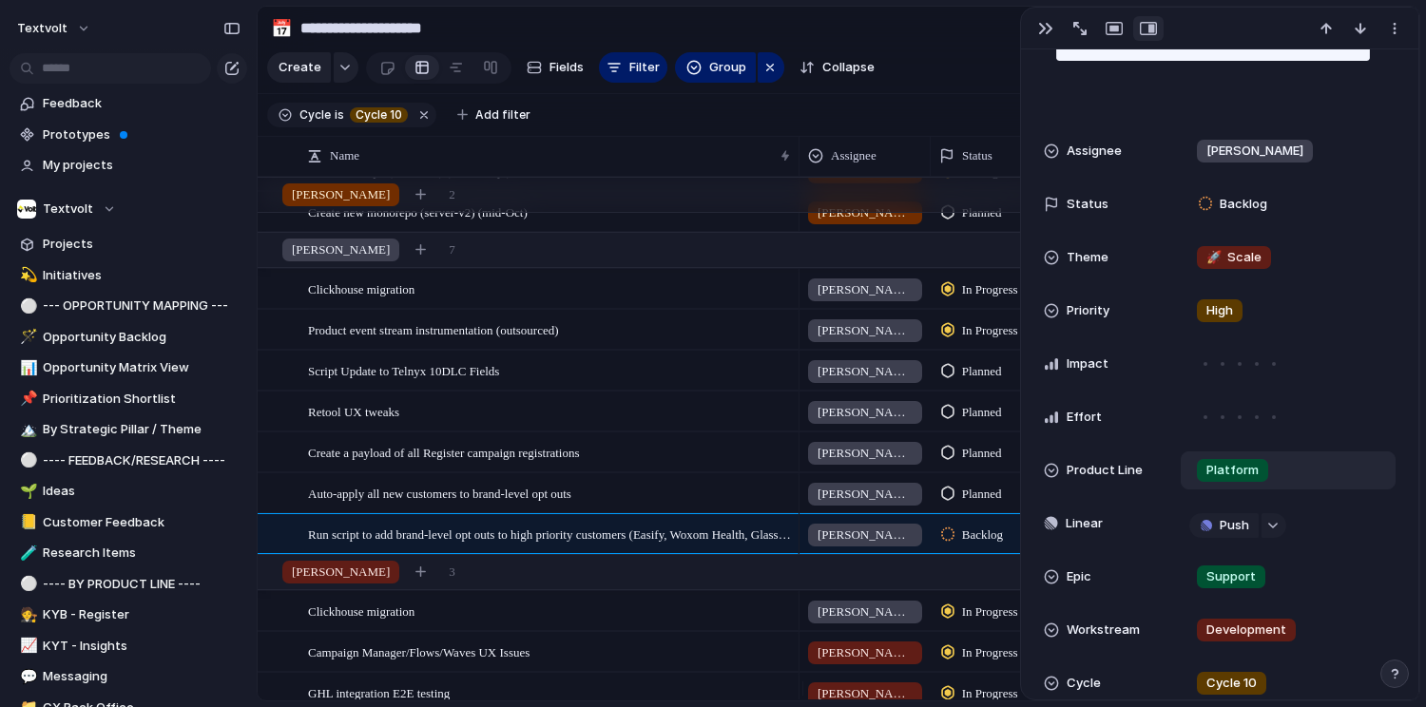
scroll to position [204, 0]
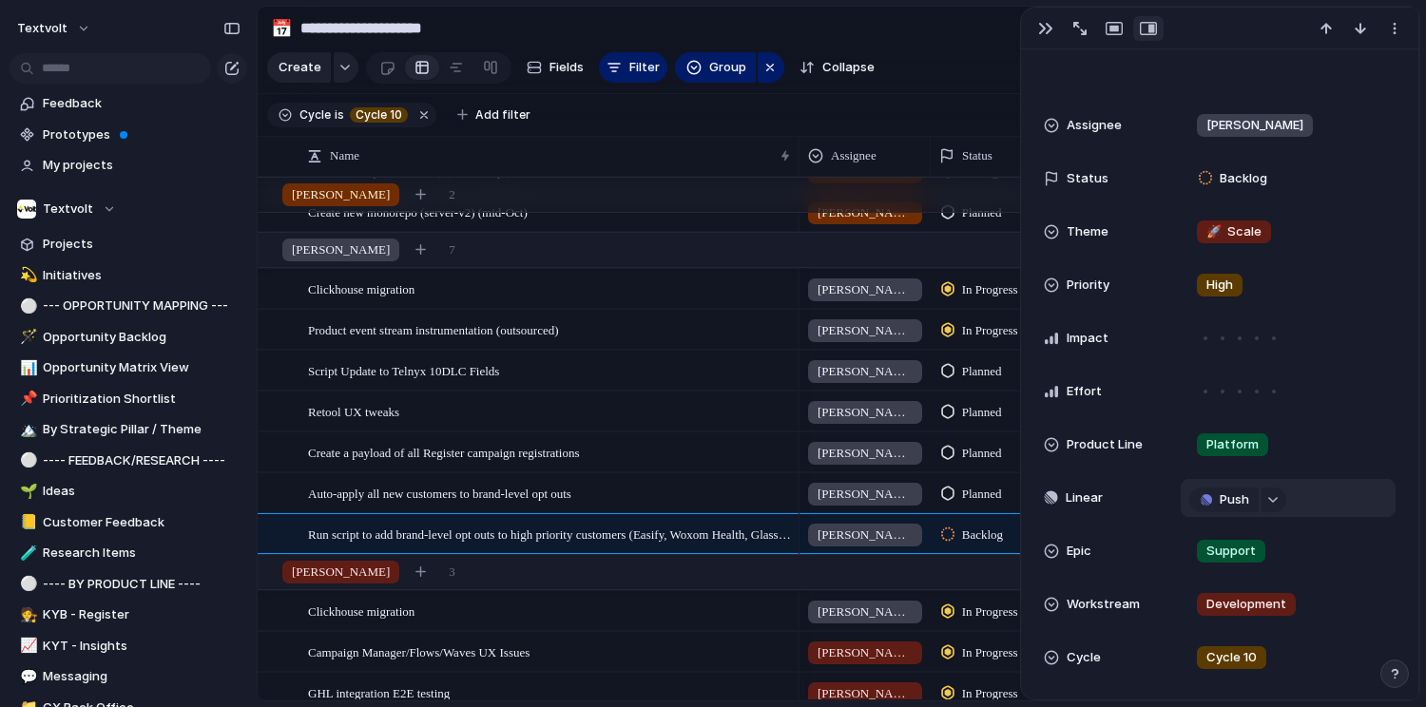
click at [1347, 501] on div "Push" at bounding box center [1288, 498] width 198 height 21
click at [1271, 501] on div "button" at bounding box center [1272, 500] width 13 height 8
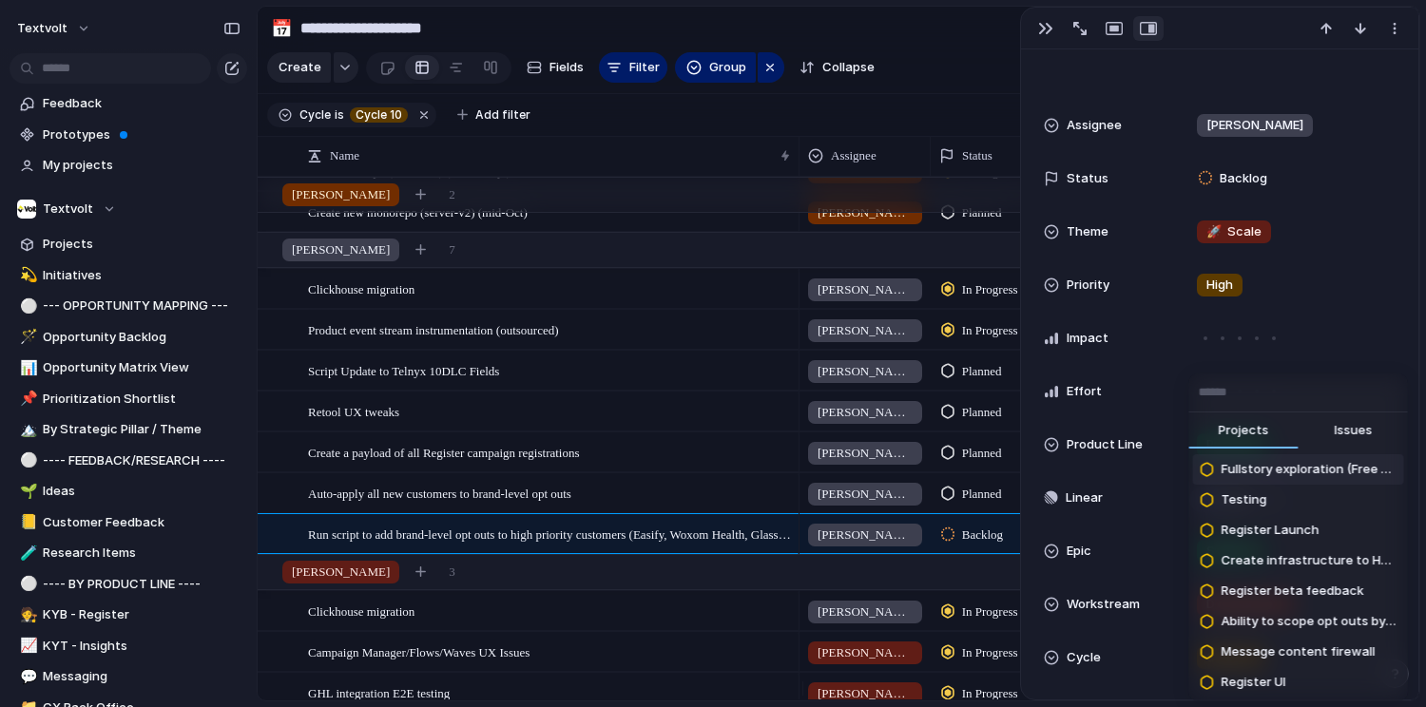
click at [1340, 428] on span "Issues" at bounding box center [1353, 430] width 38 height 19
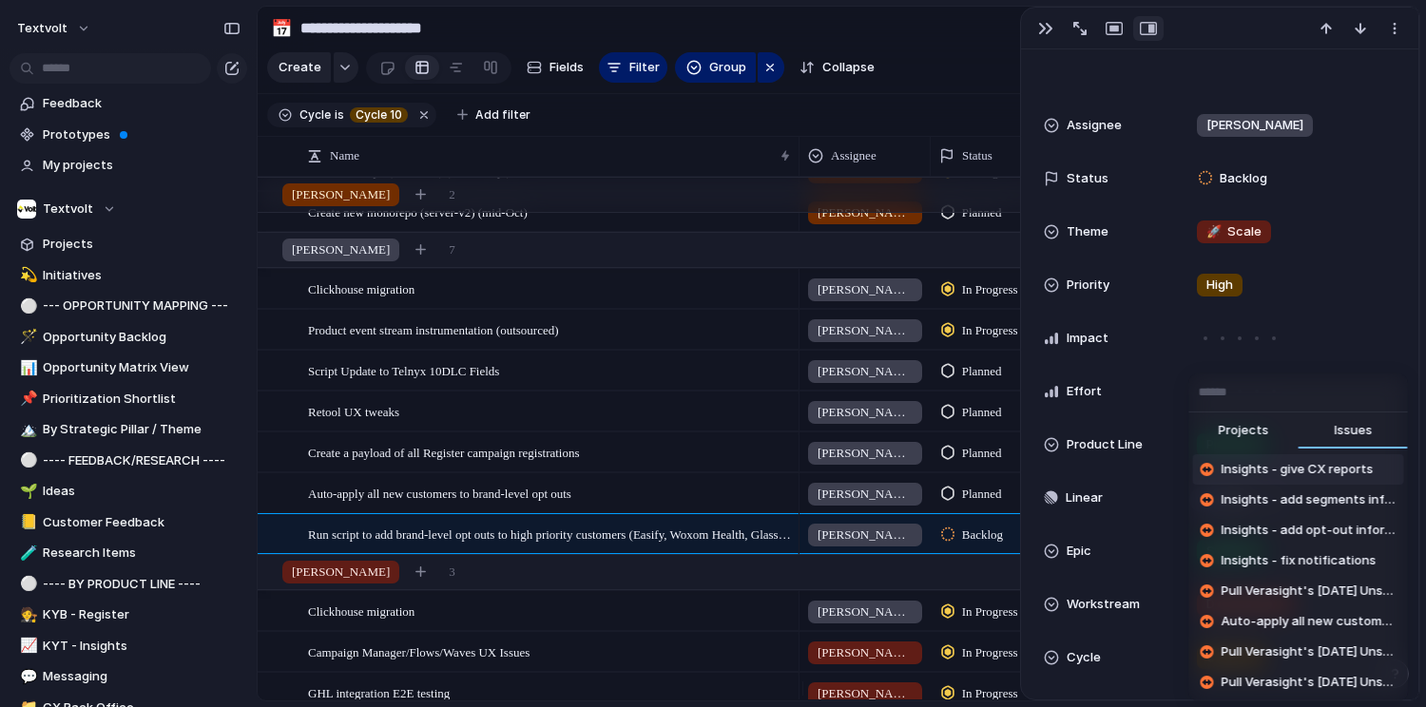
click at [1299, 413] on button "Issues" at bounding box center [1353, 432] width 109 height 38
click at [1261, 394] on input "text" at bounding box center [1298, 393] width 219 height 38
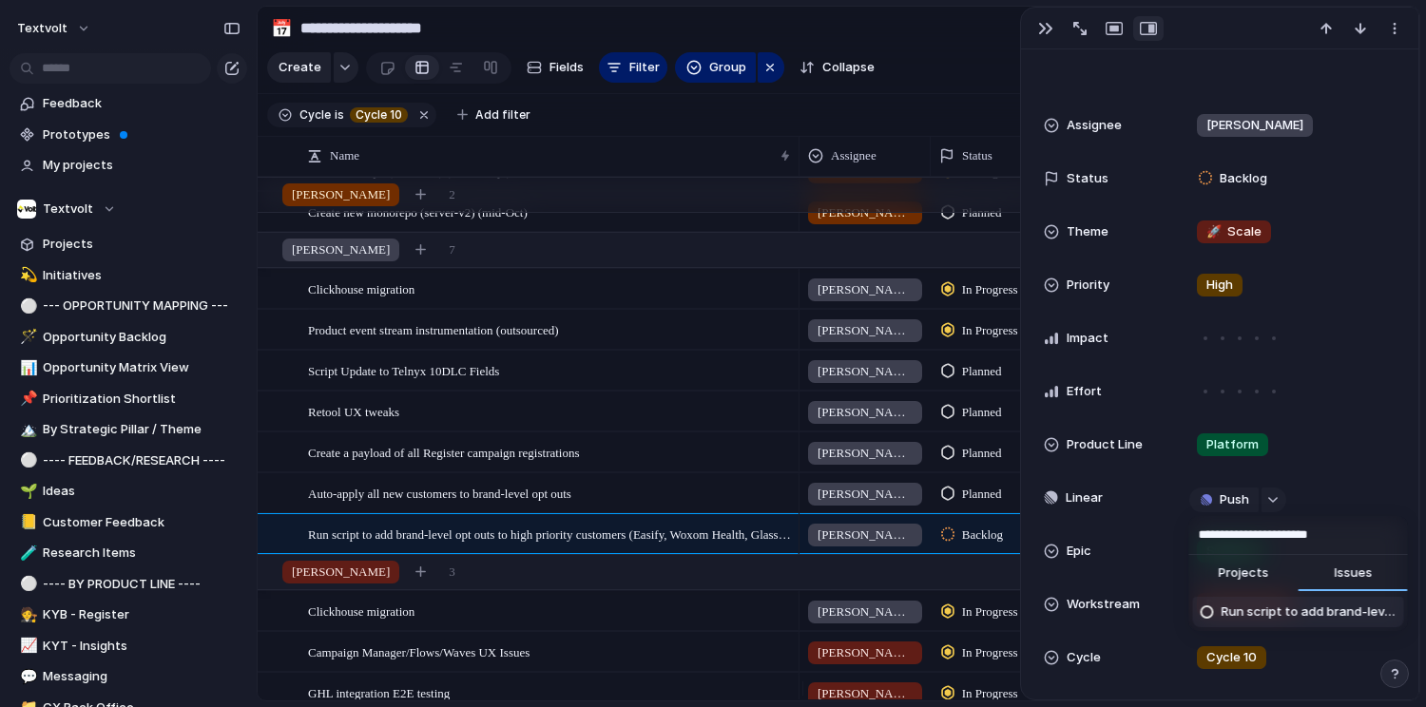
type input "**********"
click at [1282, 616] on span "Run script to add brand-level opt outs to high priority customers (Easify, Woxo…" at bounding box center [1309, 612] width 175 height 19
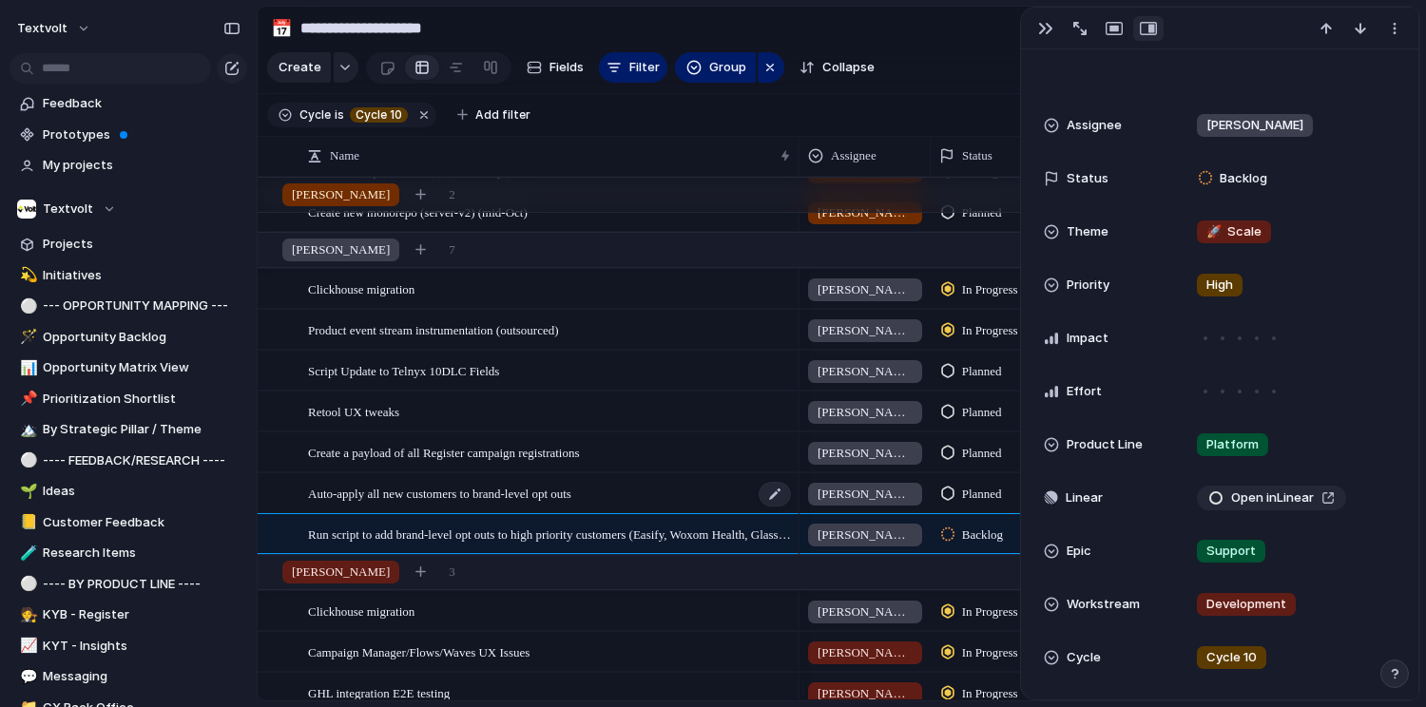
click at [491, 504] on span "Auto-apply all new customers to brand-level opt outs" at bounding box center [439, 493] width 263 height 22
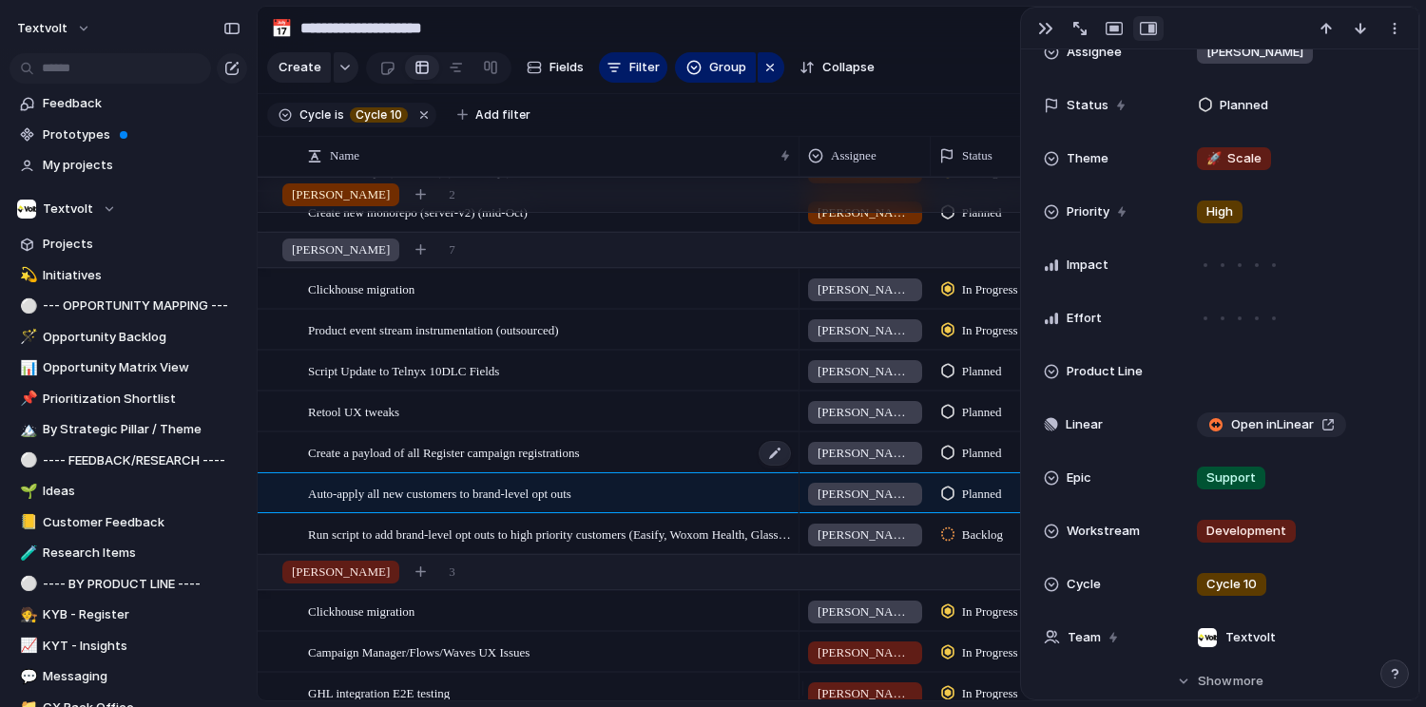
click at [506, 463] on span "Create a payload of all Register campaign registrations" at bounding box center [444, 452] width 272 height 22
type textarea "**********"
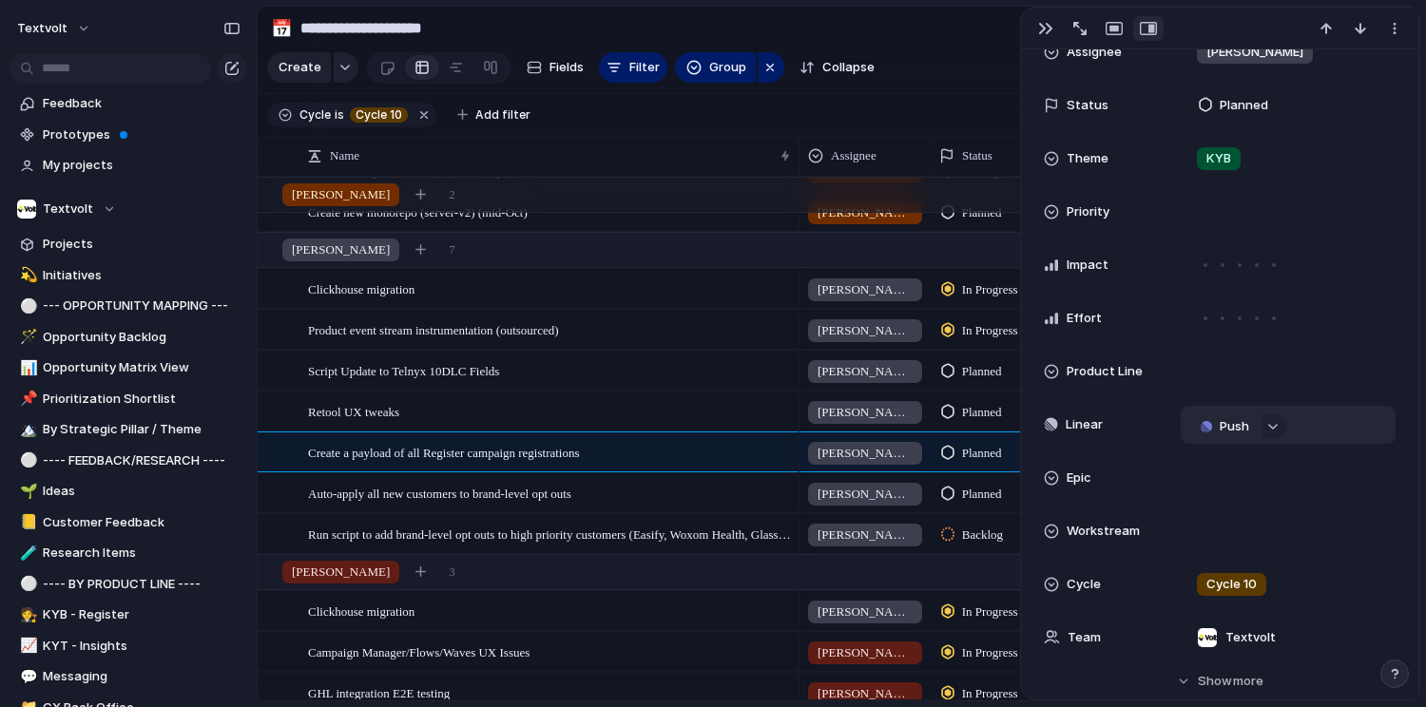
drag, startPoint x: 1315, startPoint y: 429, endPoint x: 1256, endPoint y: 431, distance: 59.0
click at [1315, 429] on div "Push" at bounding box center [1288, 425] width 198 height 21
click at [1269, 430] on div "button" at bounding box center [1272, 427] width 13 height 8
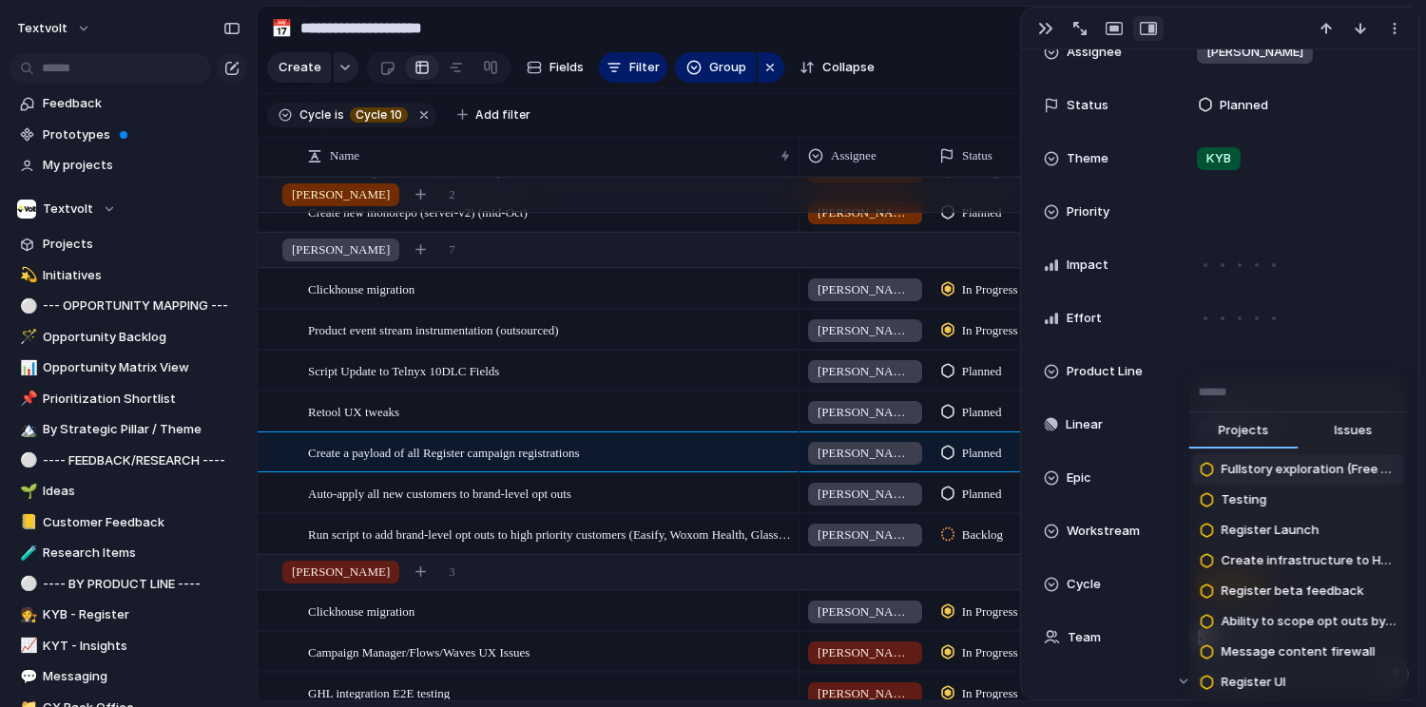
click at [1338, 435] on span "Issues" at bounding box center [1353, 430] width 38 height 19
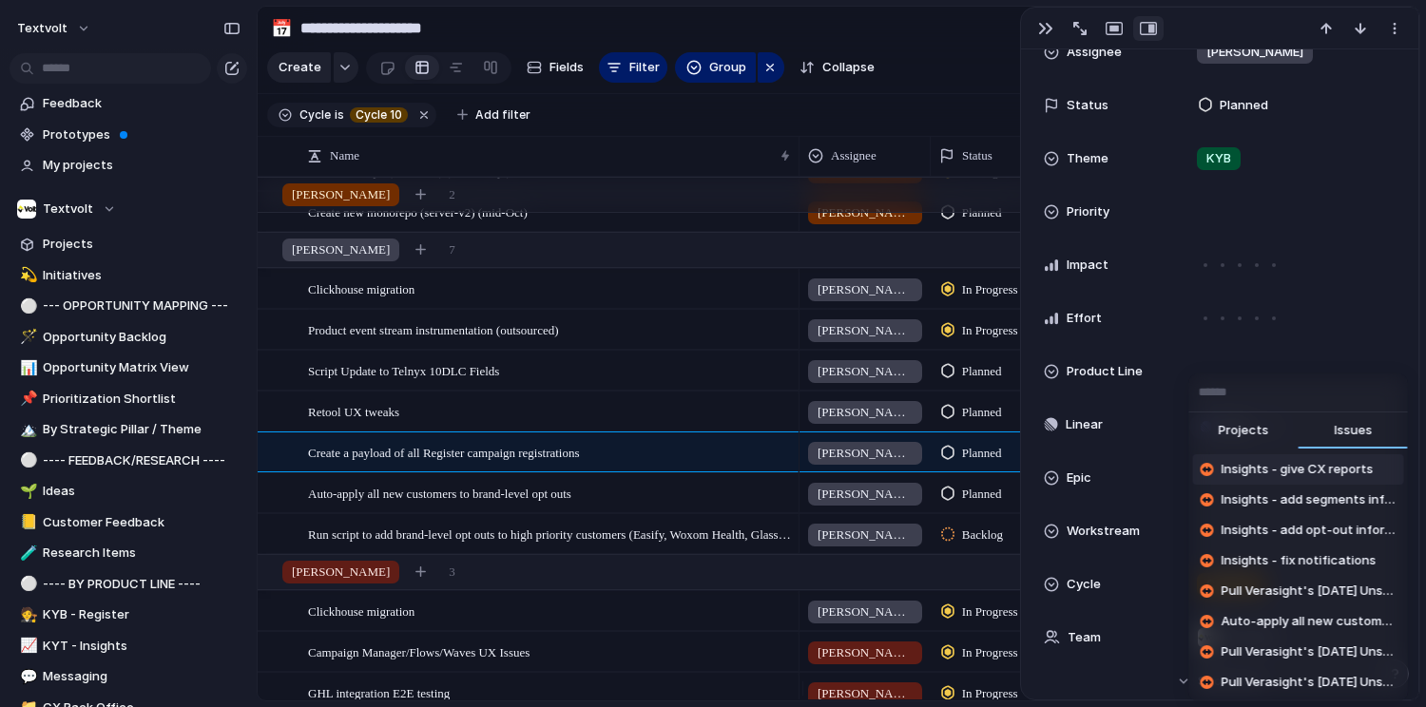
click at [1259, 393] on input "text" at bounding box center [1298, 393] width 219 height 38
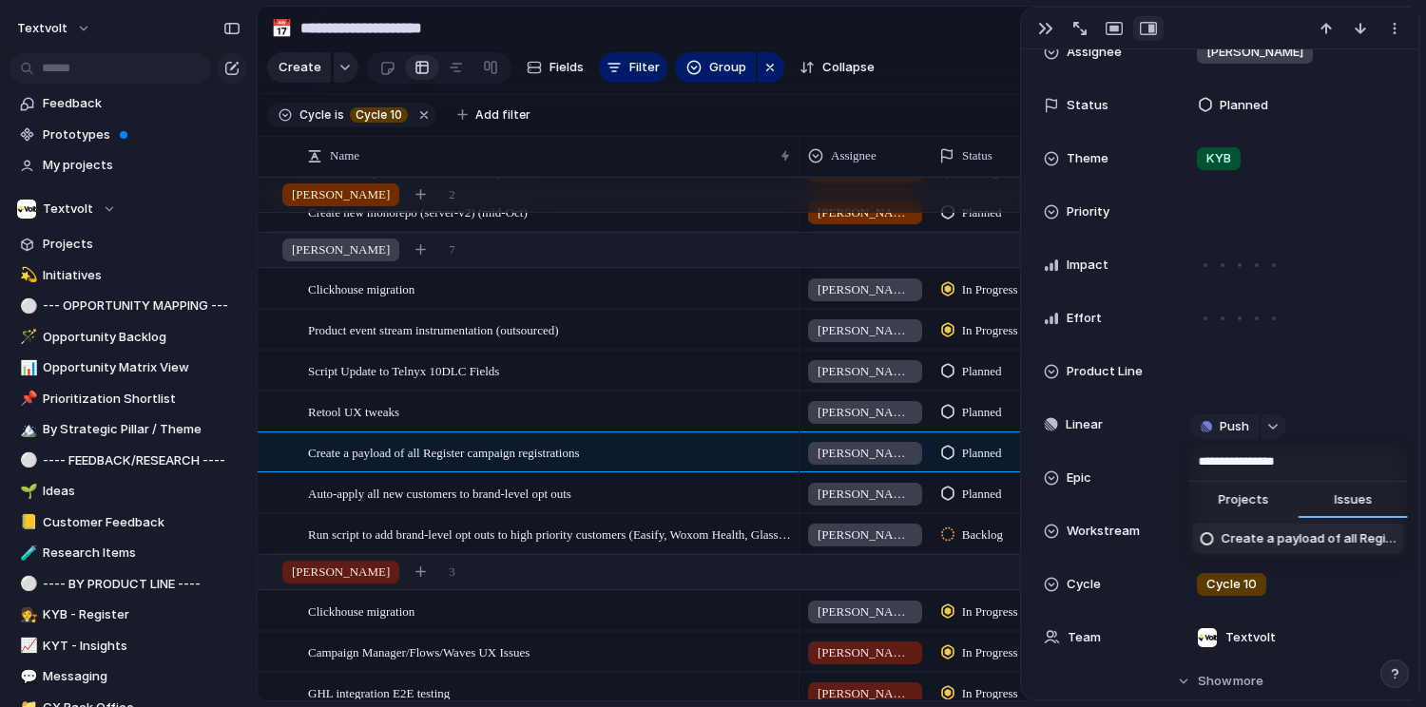
type input "**********"
click at [1286, 543] on span "Create a payload of all Register campaign registrations" at bounding box center [1309, 539] width 175 height 19
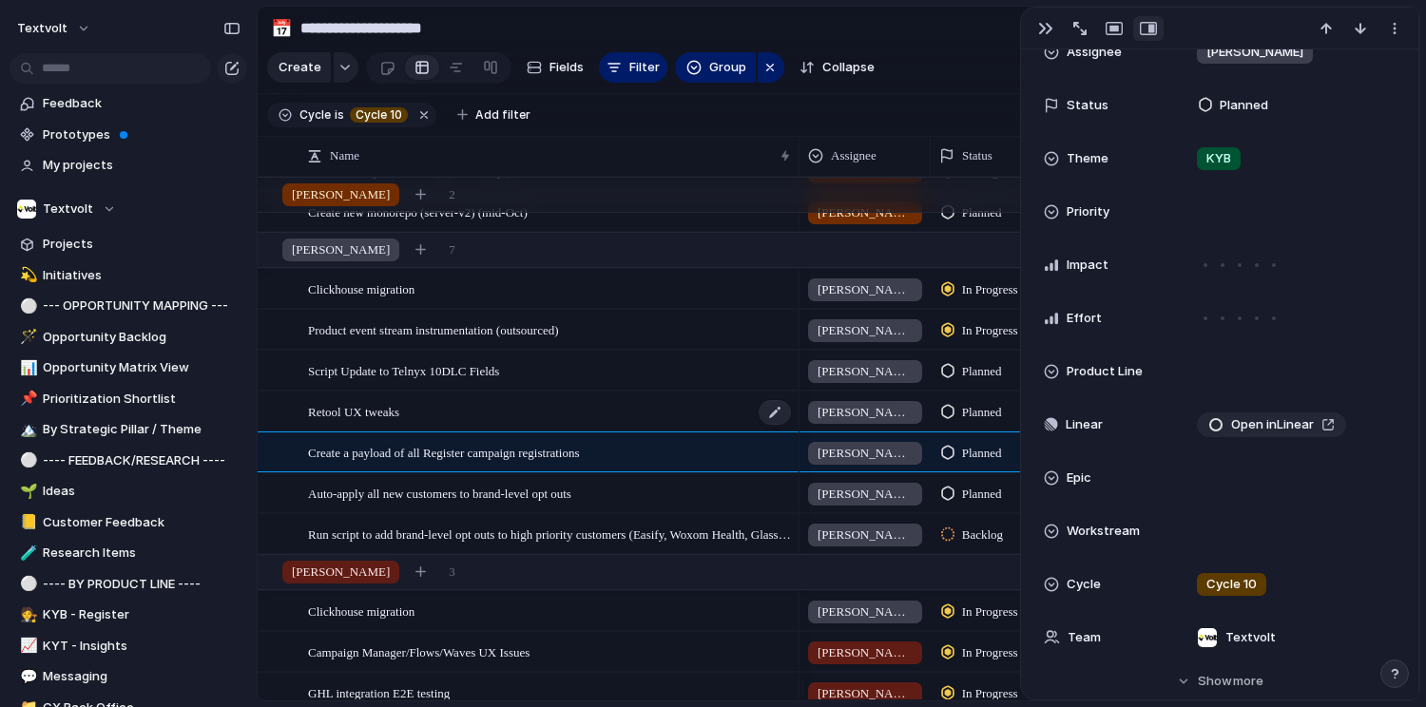
click at [444, 429] on div "Retool UX tweaks" at bounding box center [550, 412] width 485 height 39
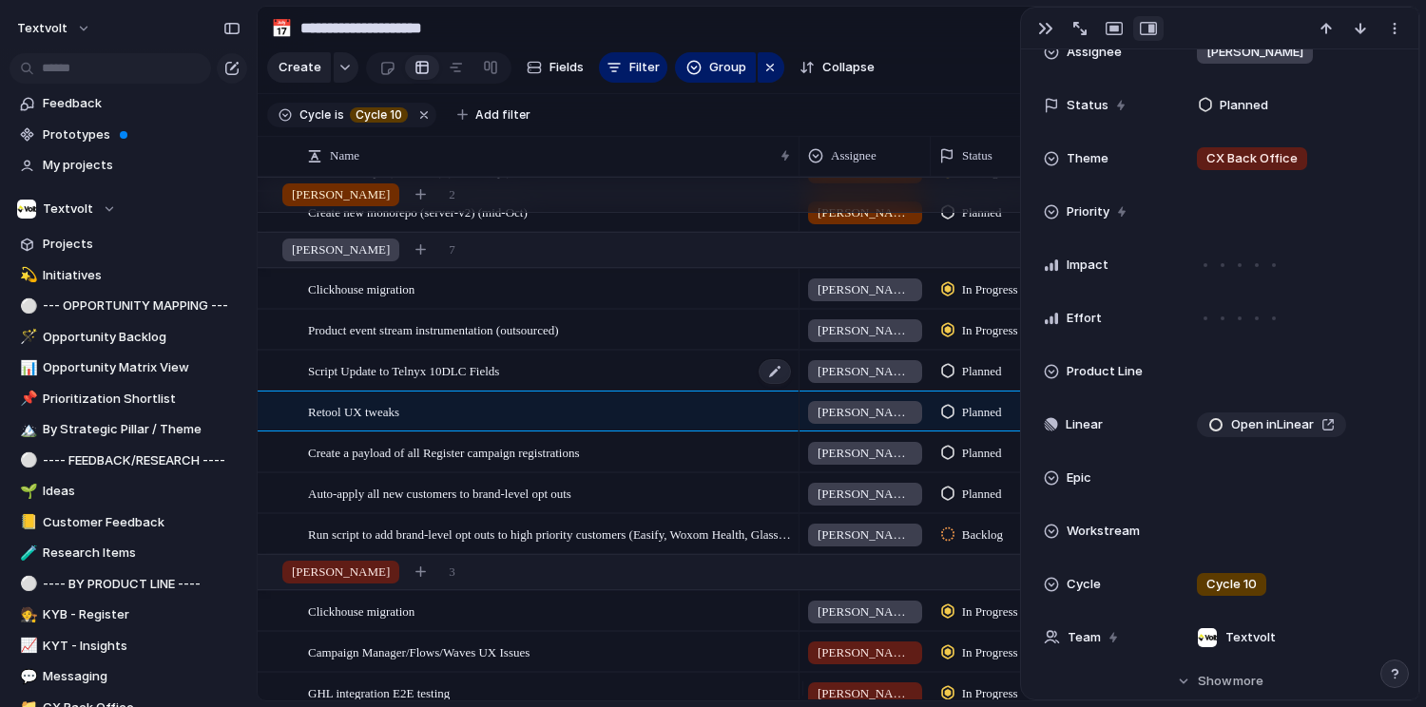
click at [462, 381] on span "Script Update to Telnyx 10DLC Fields" at bounding box center [403, 370] width 191 height 22
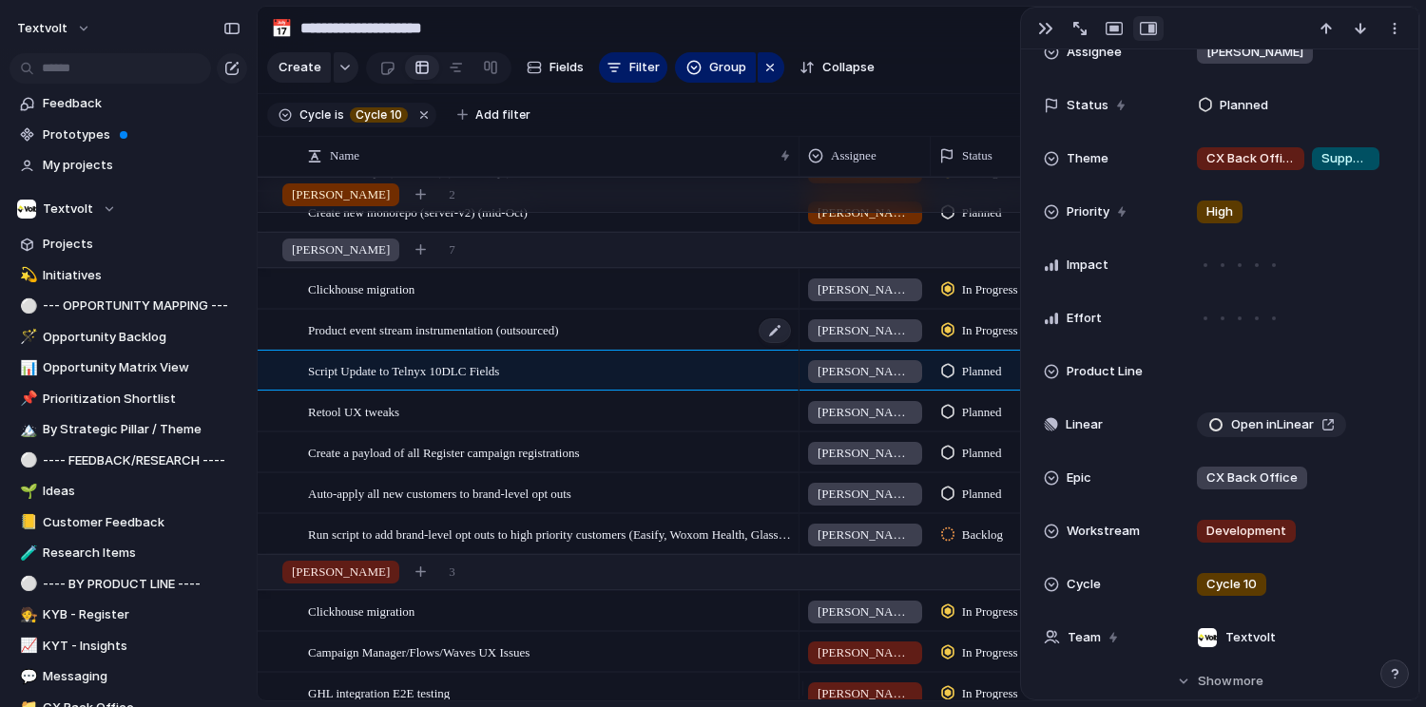
click at [495, 340] on span "Product event stream instrumentation (outsourced)" at bounding box center [433, 330] width 251 height 22
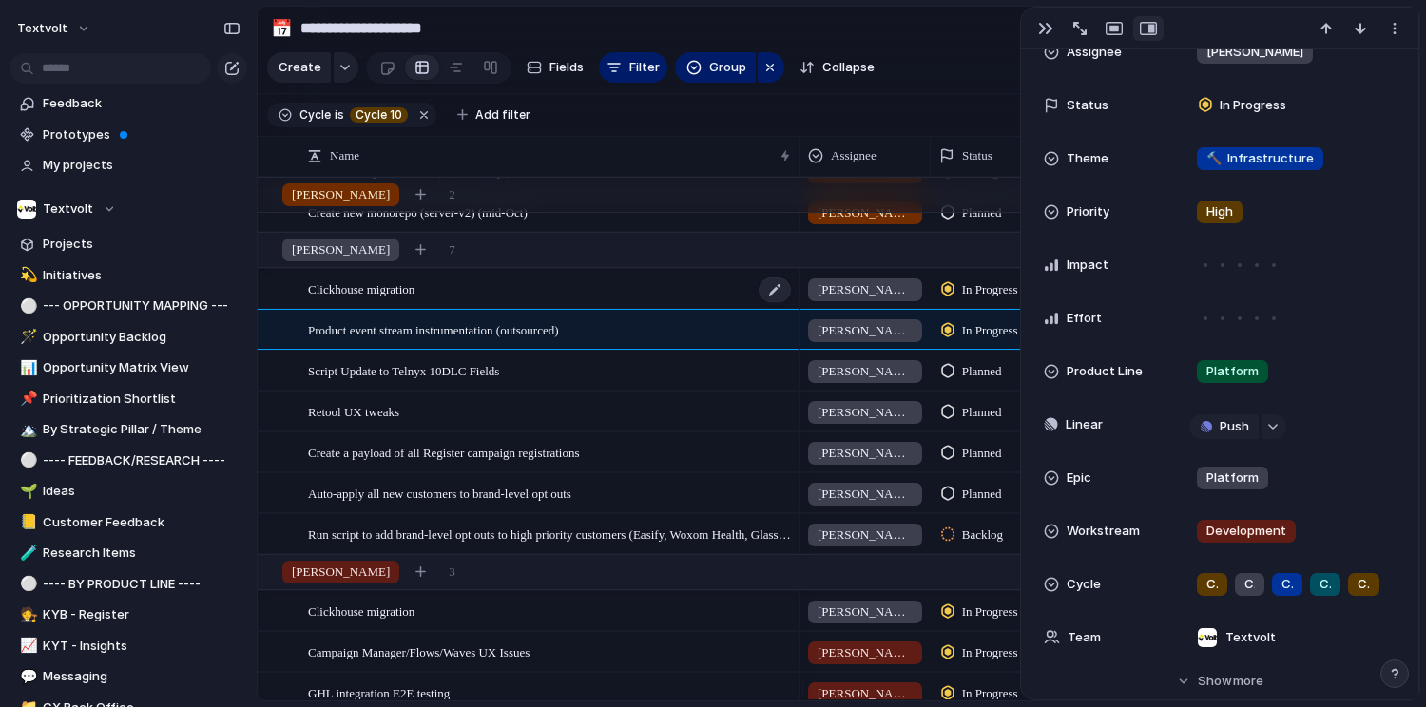
click at [495, 309] on div "Clickhouse migration" at bounding box center [550, 289] width 485 height 39
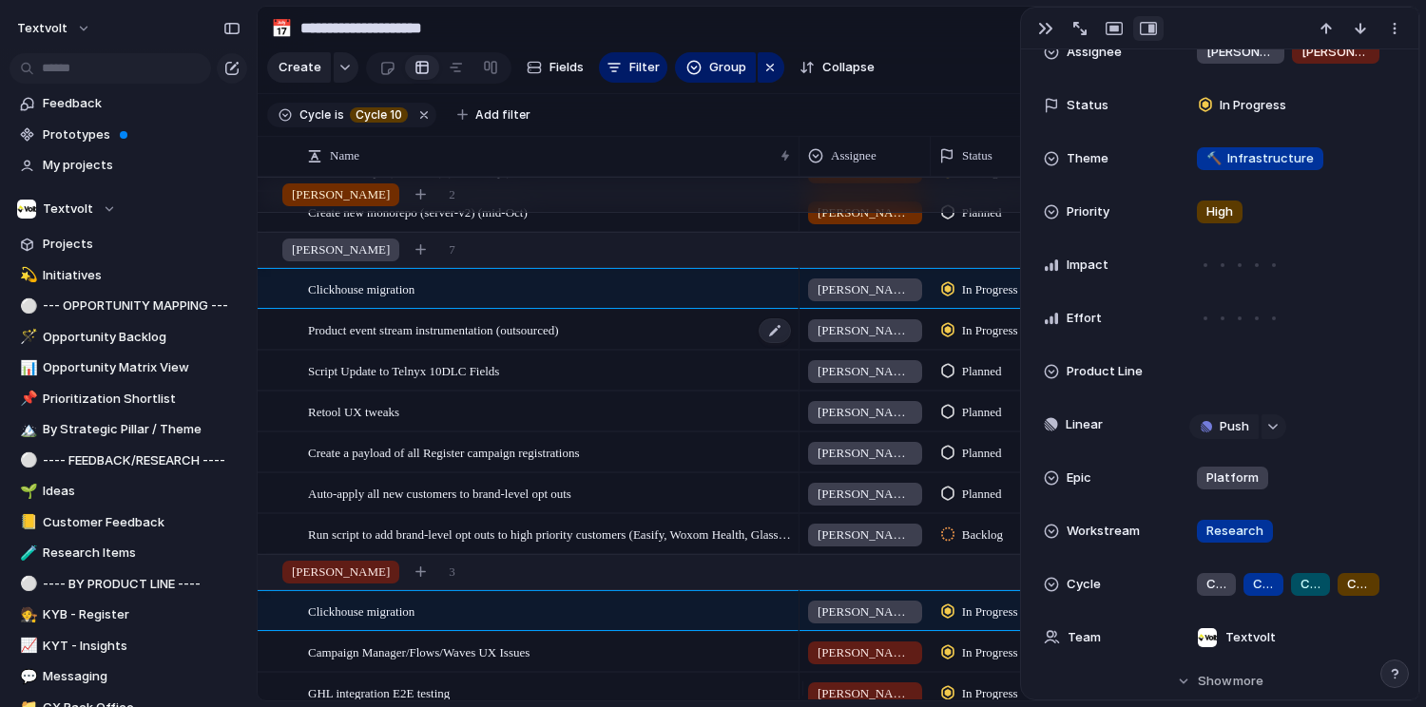
click at [487, 340] on span "Product event stream instrumentation (outsourced)" at bounding box center [433, 330] width 251 height 22
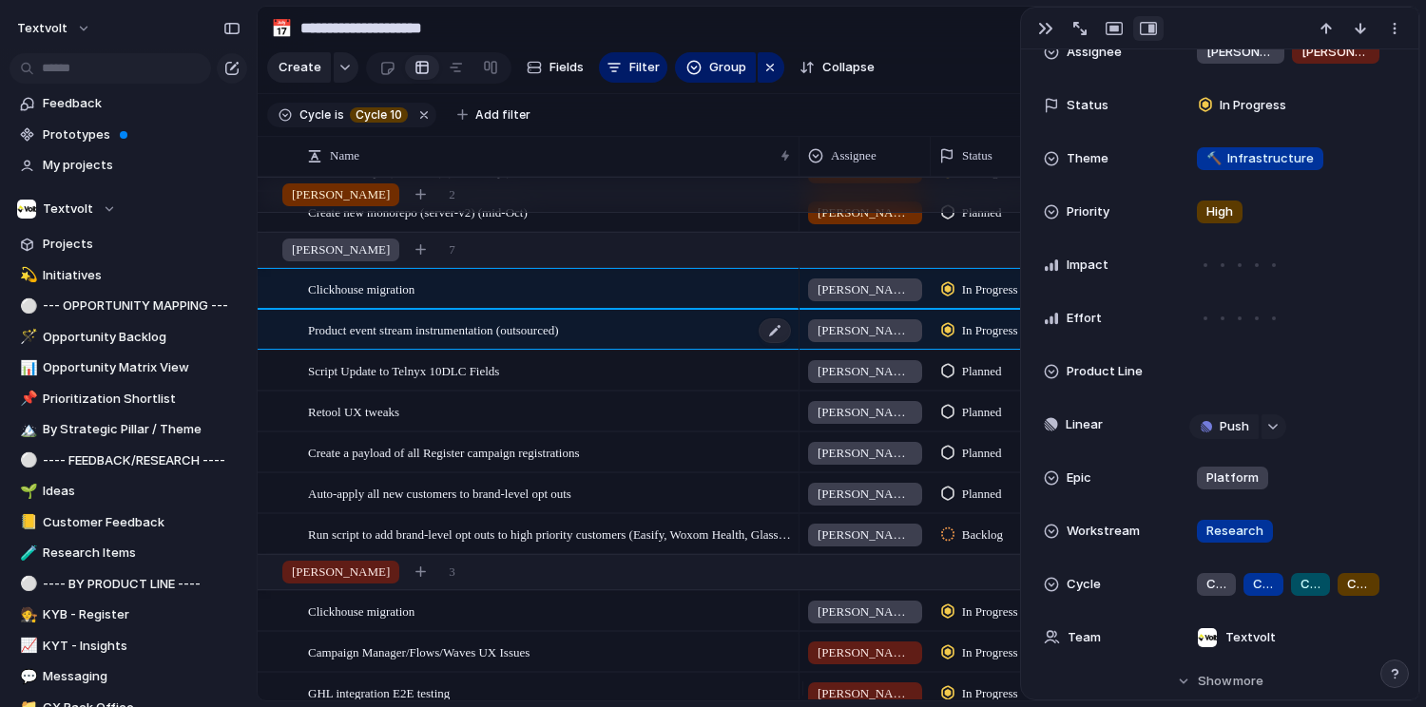
type textarea "**********"
